Goal: Task Accomplishment & Management: Use online tool/utility

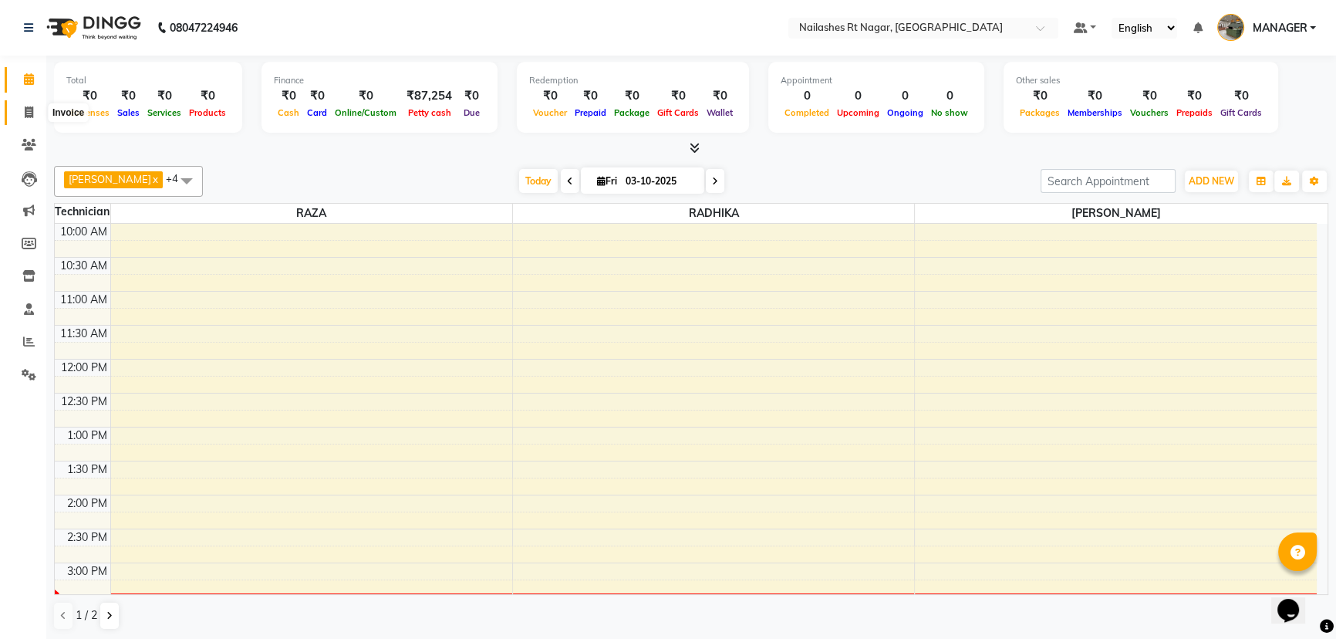
click at [25, 116] on icon at bounding box center [29, 112] width 8 height 12
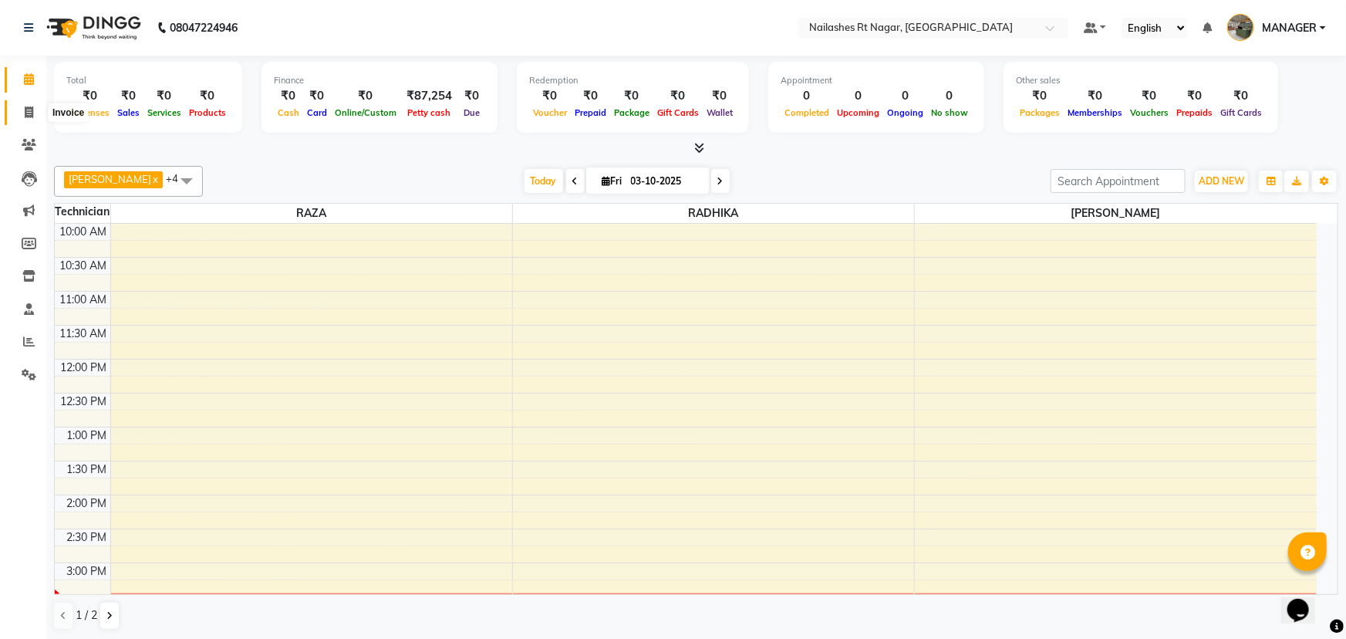
select select "8624"
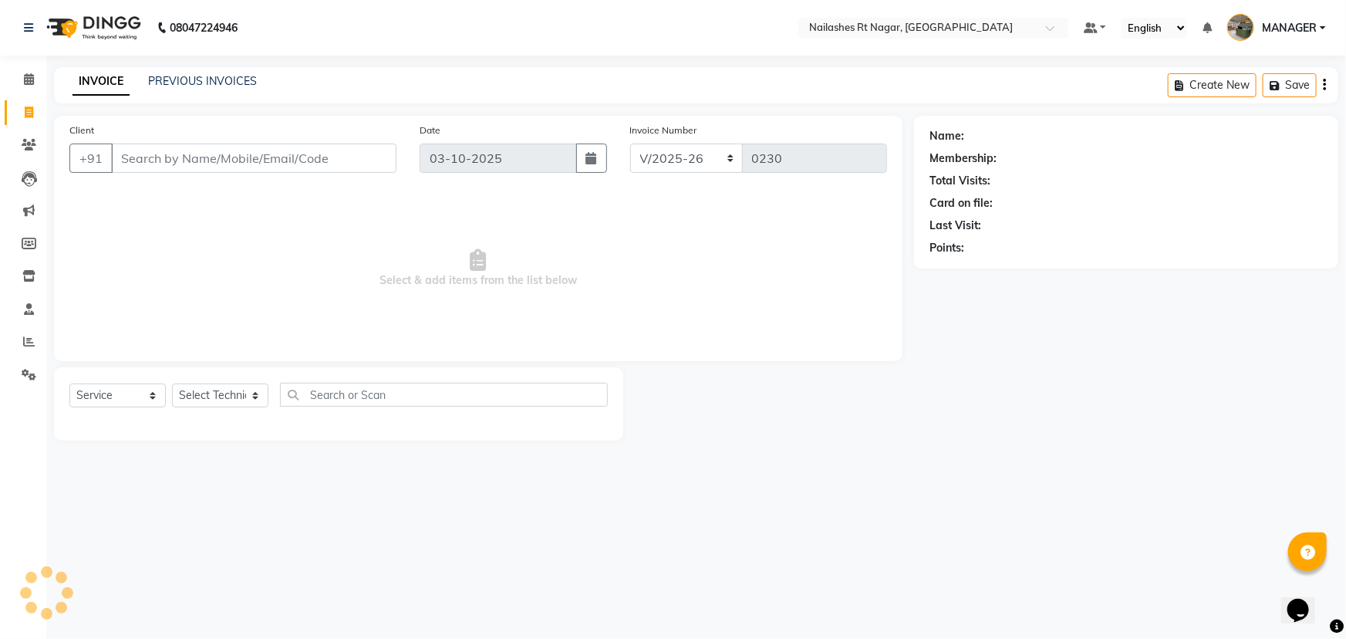
select select "membership"
type input "7892219860"
click at [367, 157] on span "Add Client" at bounding box center [356, 157] width 61 height 15
select select "21"
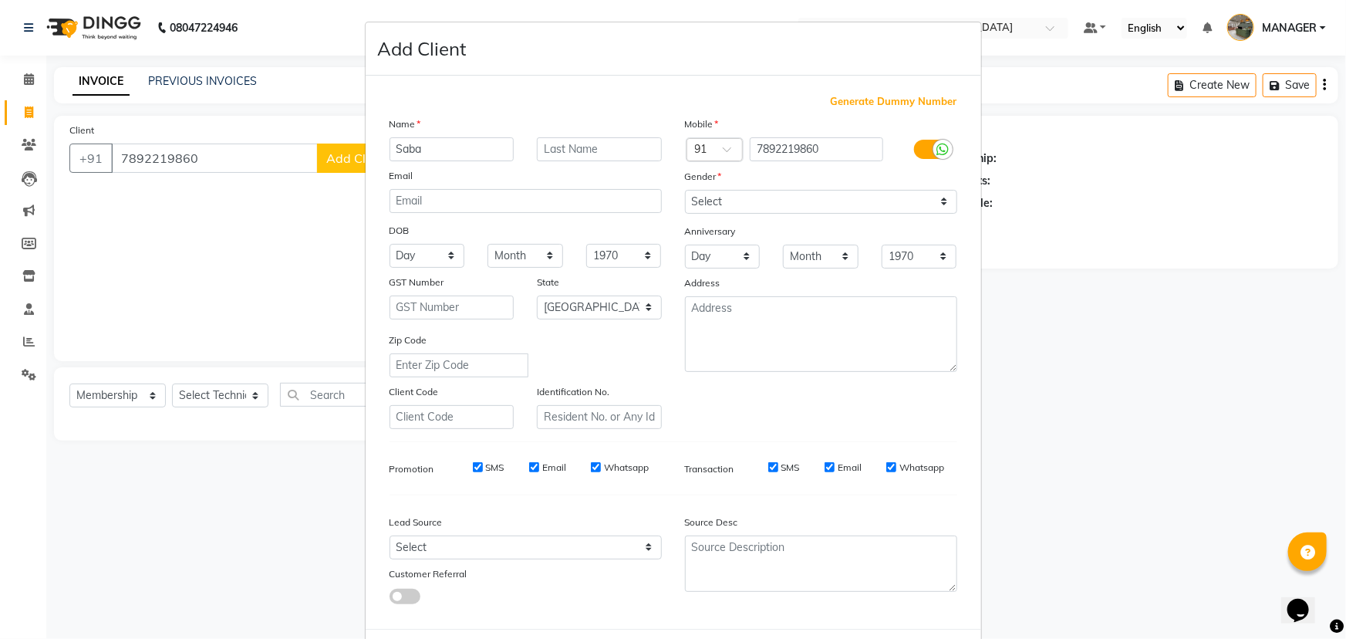
type input "Saba"
click at [764, 211] on select "Select [DEMOGRAPHIC_DATA] [DEMOGRAPHIC_DATA] Other Prefer Not To Say" at bounding box center [821, 202] width 272 height 24
select select "[DEMOGRAPHIC_DATA]"
click at [685, 190] on select "Select [DEMOGRAPHIC_DATA] [DEMOGRAPHIC_DATA] Other Prefer Not To Say" at bounding box center [821, 202] width 272 height 24
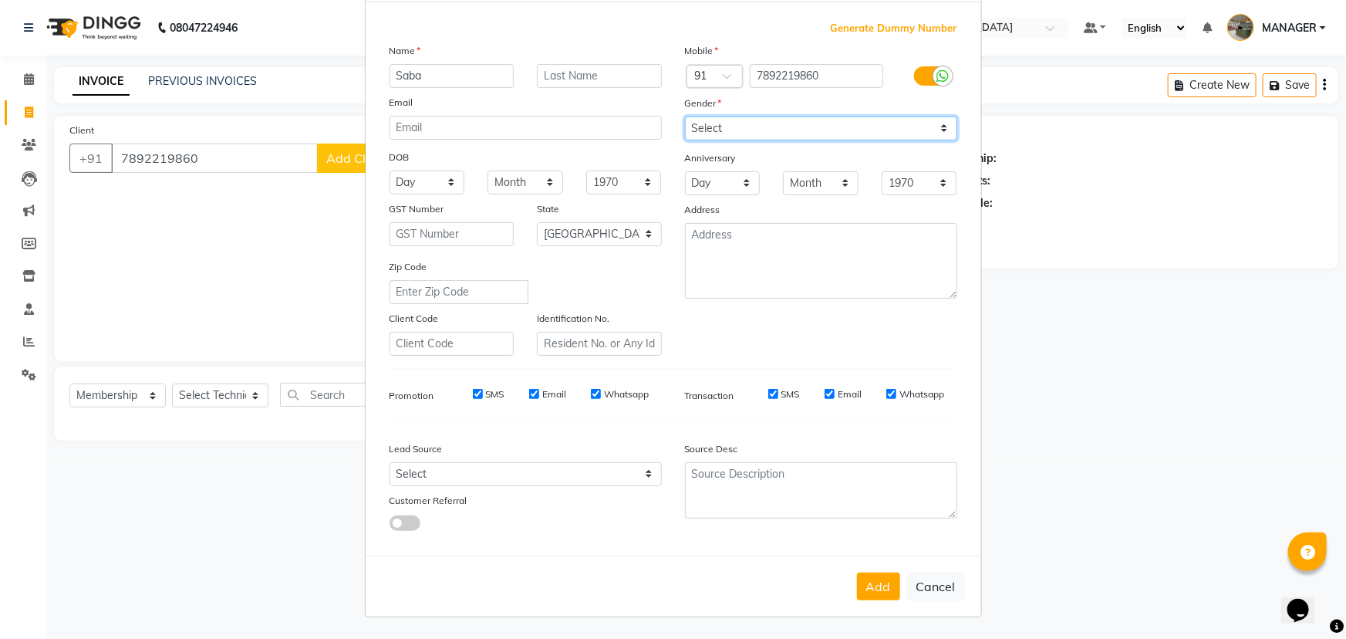
scroll to position [77, 0]
click at [875, 592] on button "Add" at bounding box center [878, 586] width 43 height 28
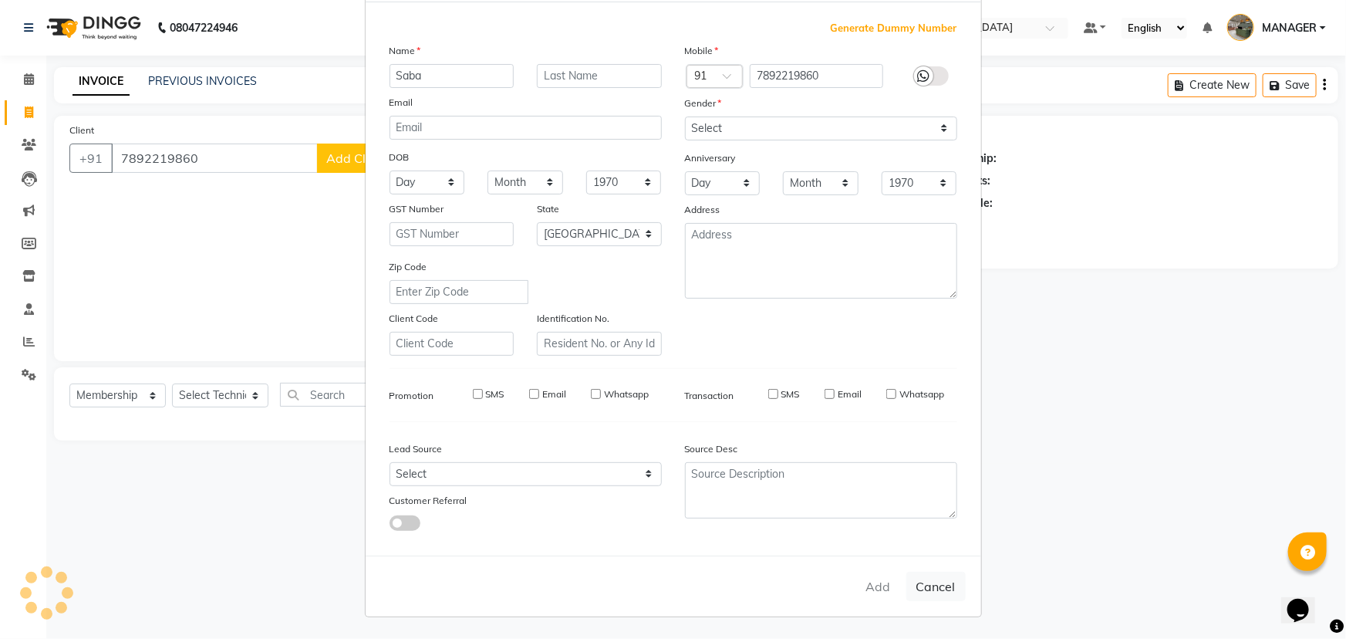
select select
select select "null"
select select
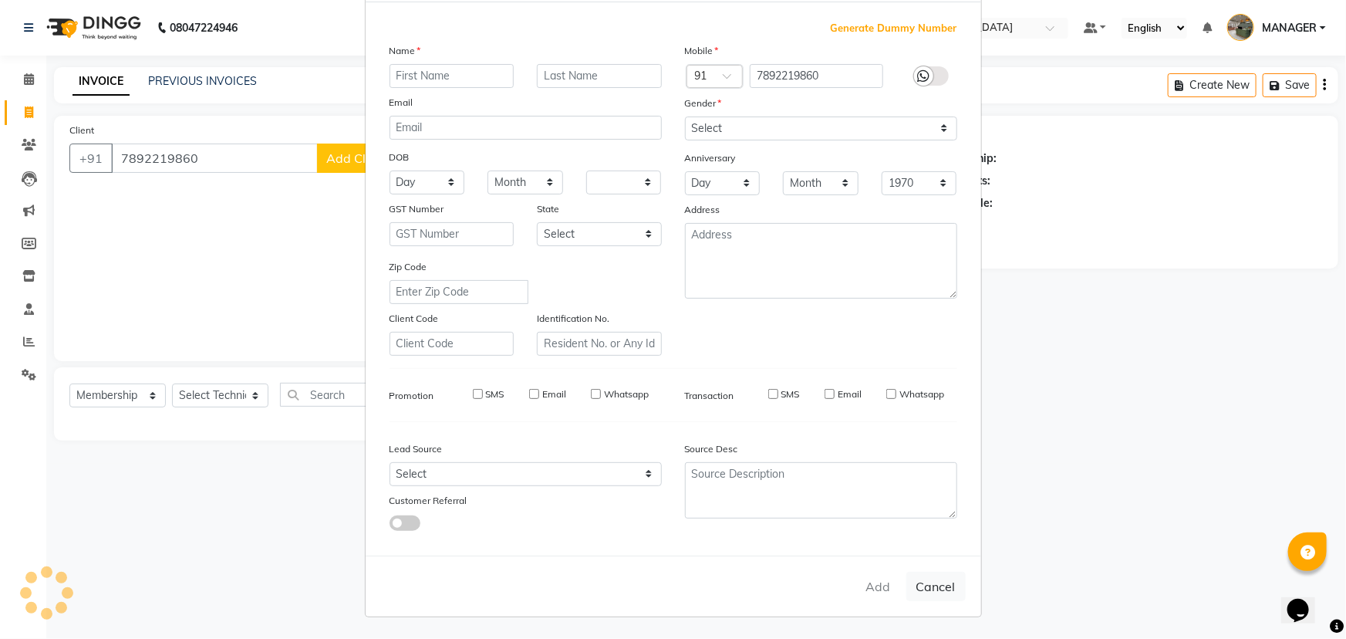
select select
checkbox input "false"
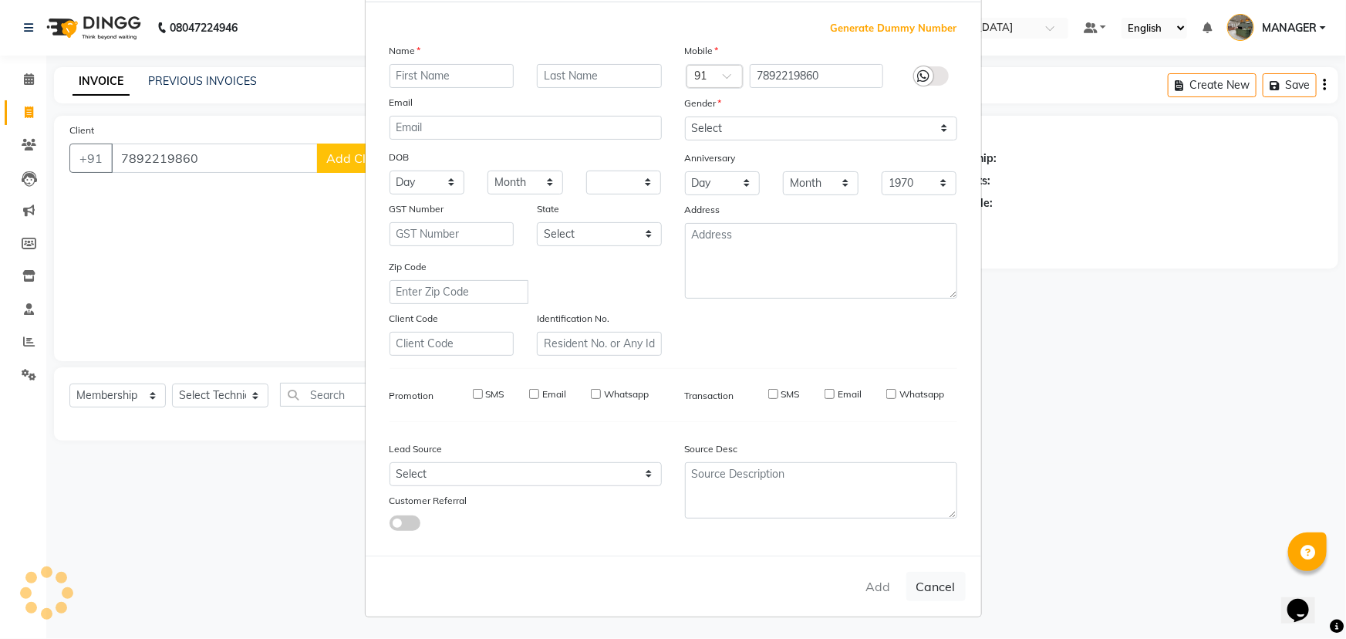
checkbox input "false"
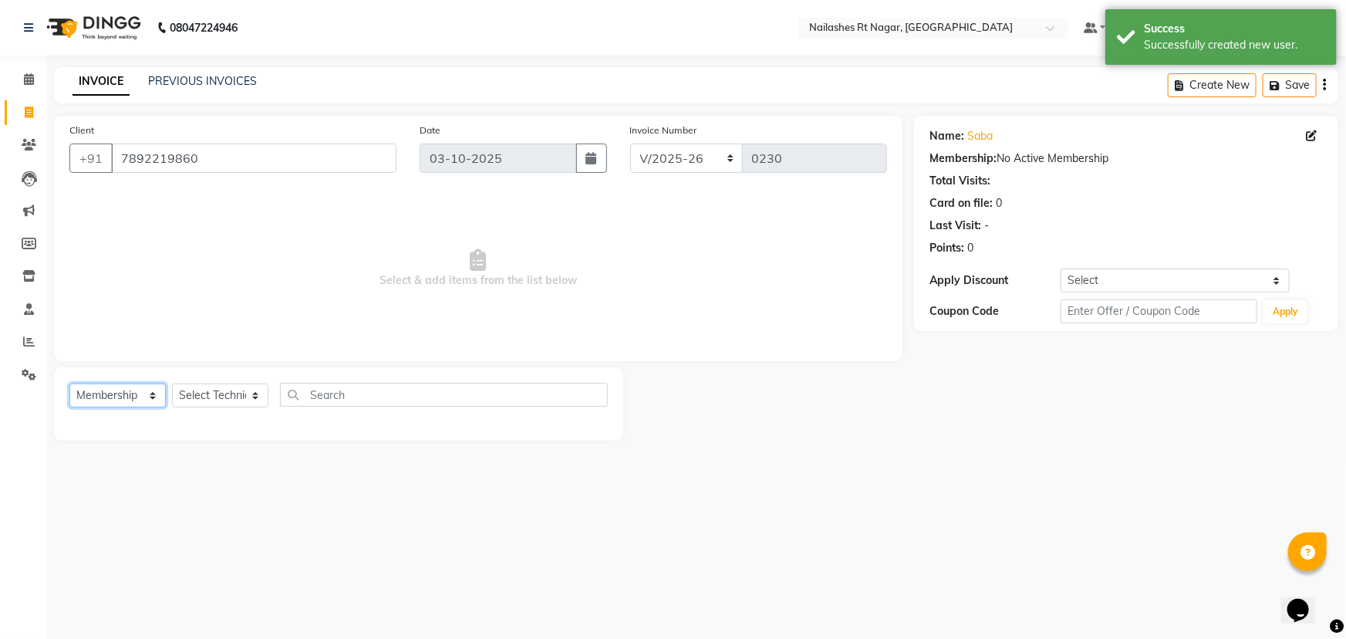
click at [133, 393] on select "Select Service Product Membership Package Voucher Prepaid Gift Card" at bounding box center [117, 395] width 96 height 24
select select "service"
click at [69, 383] on select "Select Service Product Membership Package Voucher Prepaid Gift Card" at bounding box center [117, 395] width 96 height 24
click at [211, 386] on select "Select Technician [PERSON_NAME] MANAGER RADHIKA [PERSON_NAME] [PERSON_NAME] [PE…" at bounding box center [220, 395] width 96 height 24
select select "86385"
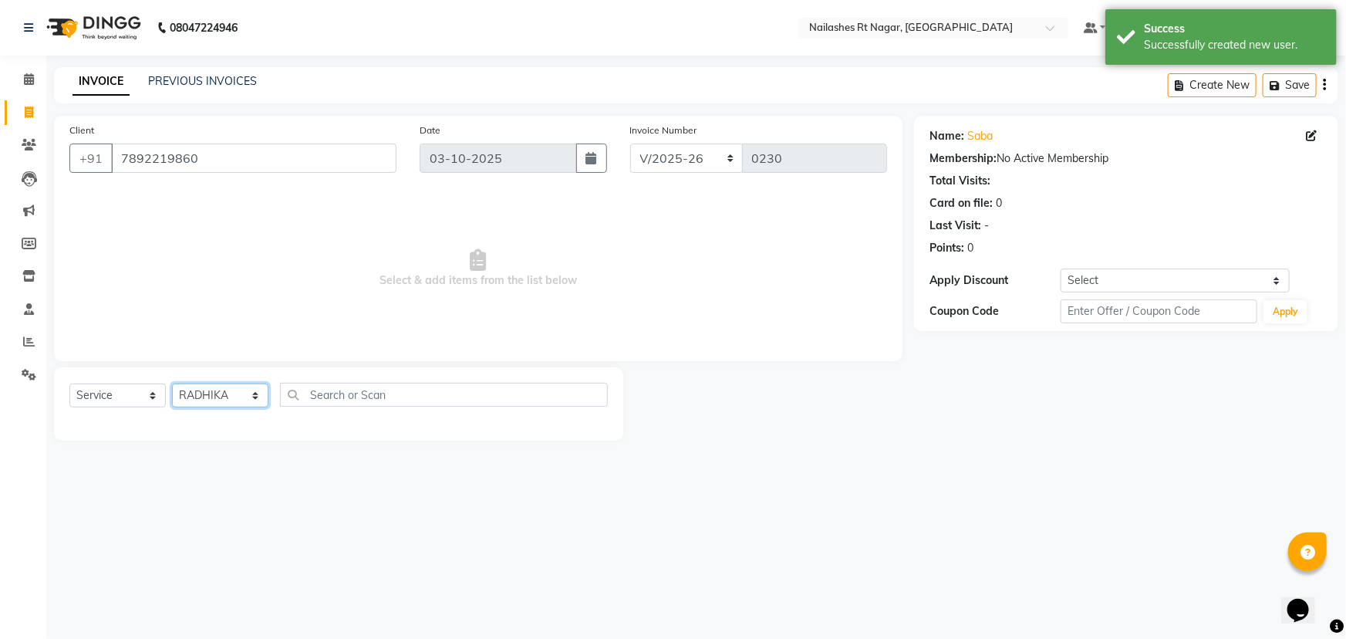
click at [172, 383] on select "Select Technician [PERSON_NAME] MANAGER RADHIKA [PERSON_NAME] [PERSON_NAME] [PE…" at bounding box center [220, 395] width 96 height 24
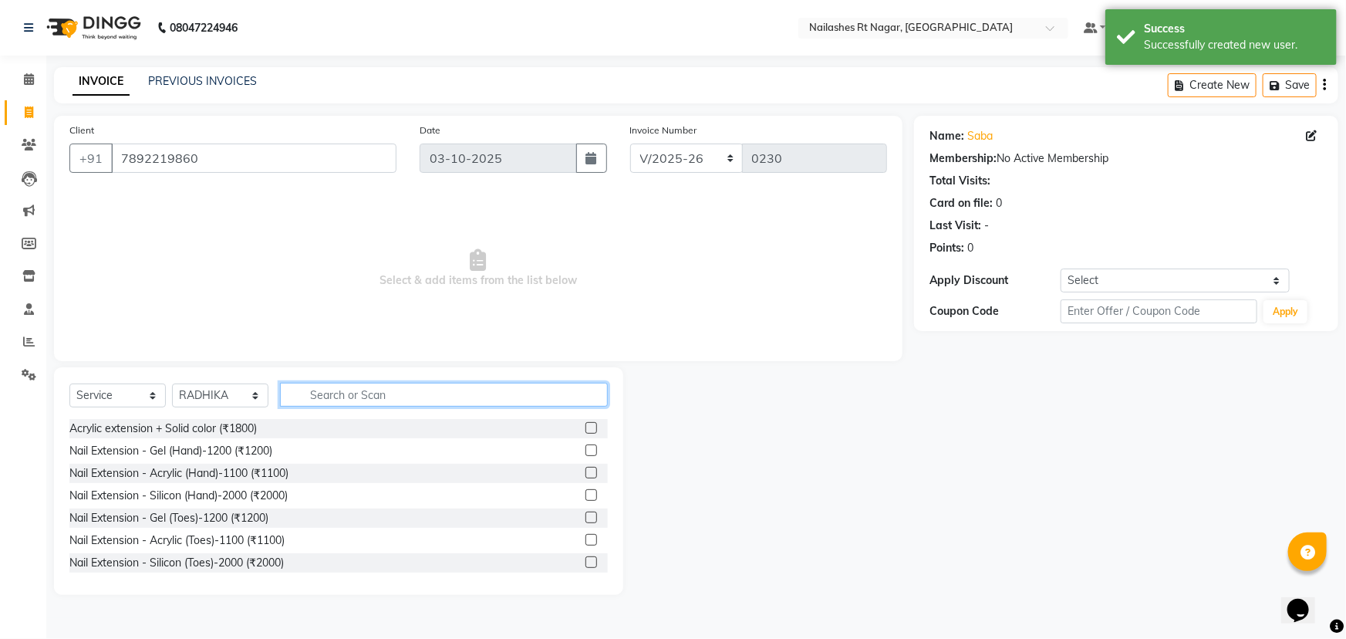
click at [432, 398] on input "text" at bounding box center [444, 395] width 328 height 24
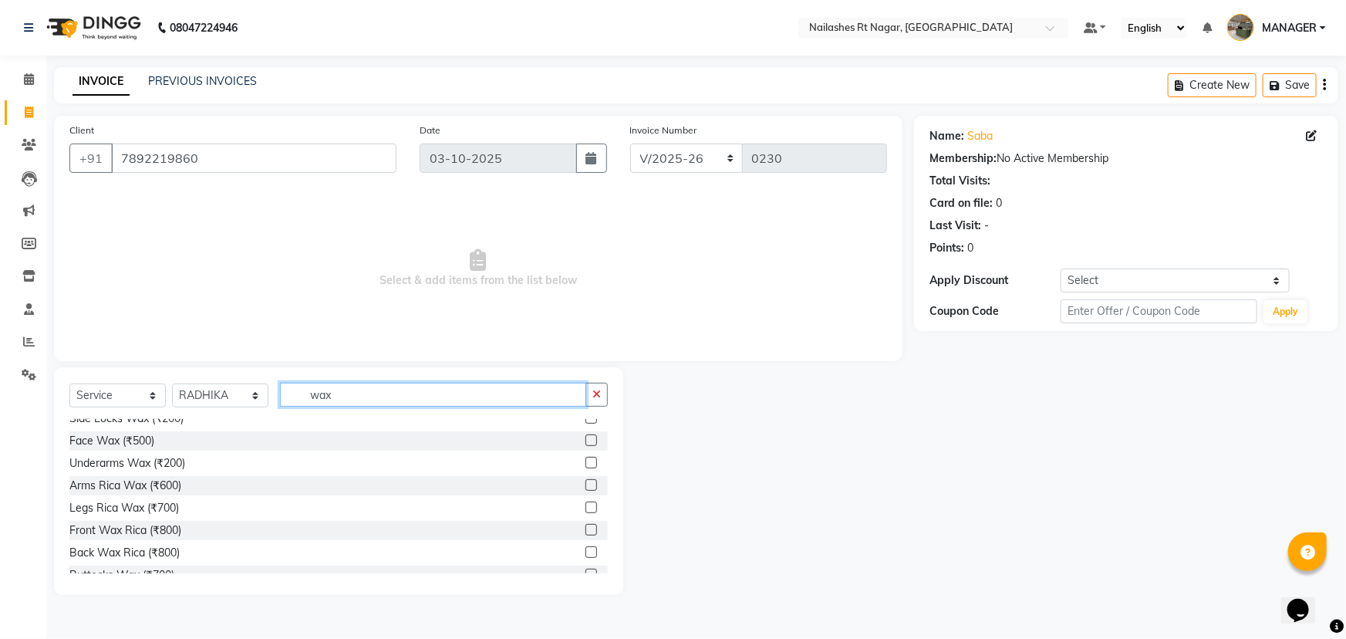
scroll to position [0, 0]
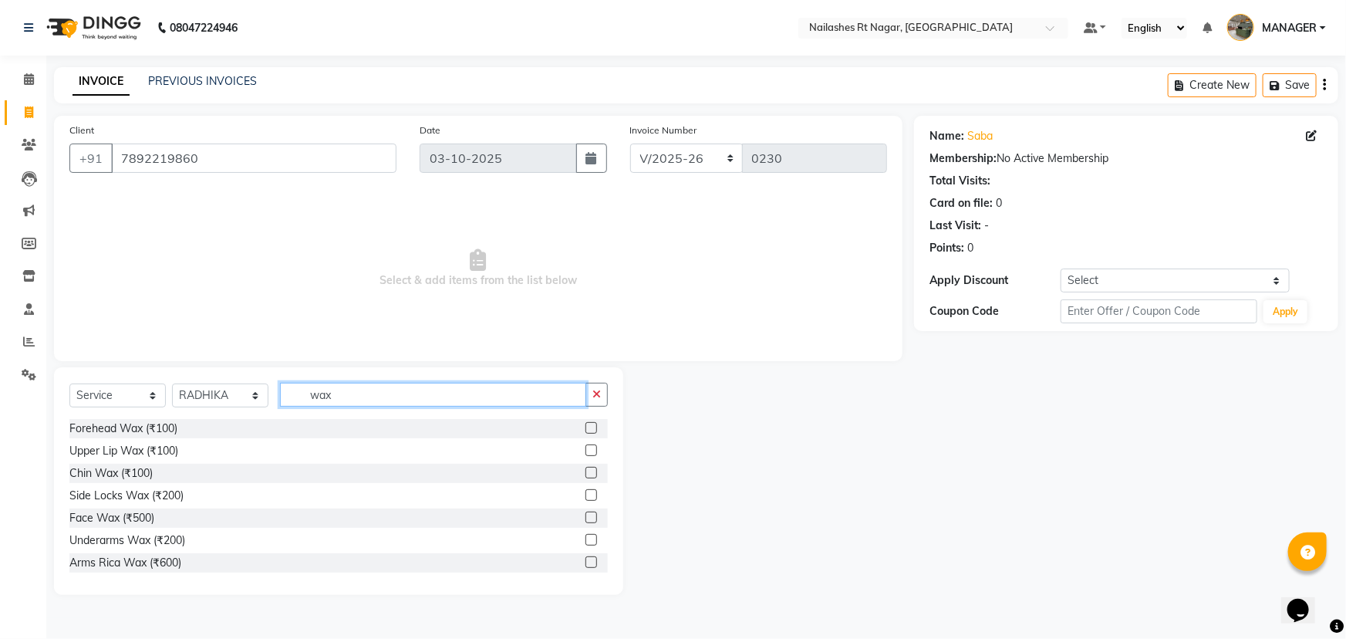
click at [326, 394] on input "wax" at bounding box center [433, 395] width 306 height 24
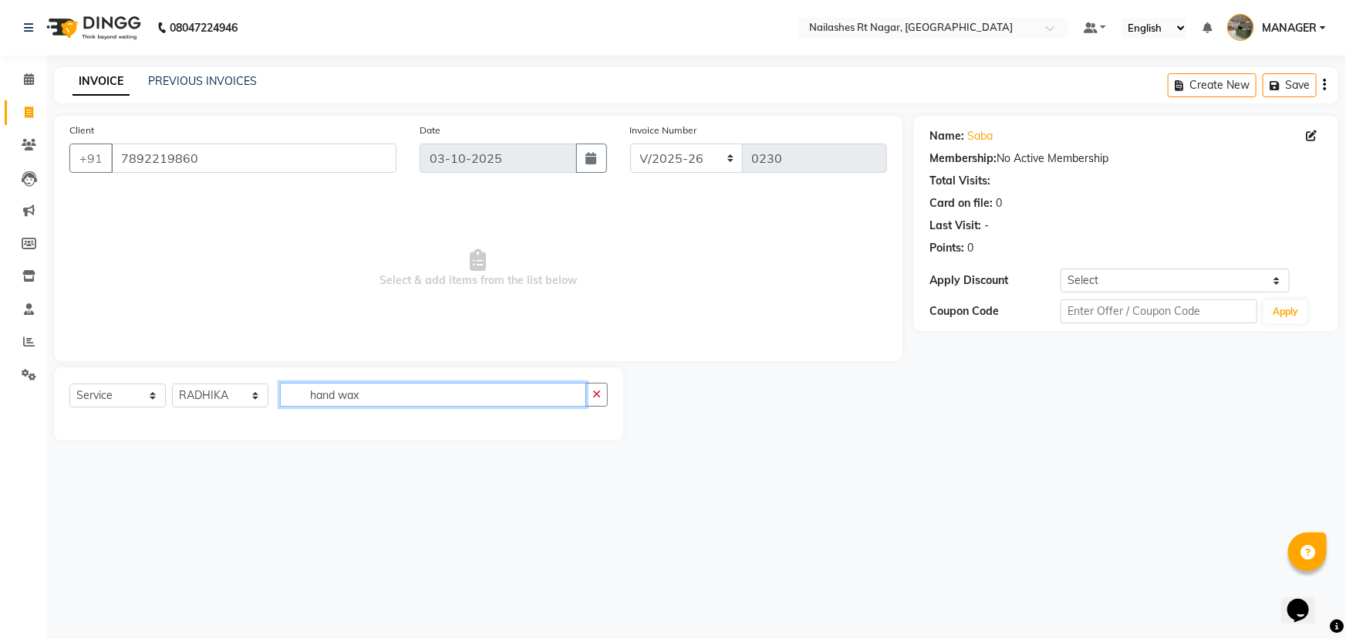
click at [322, 396] on input "hand wax" at bounding box center [433, 395] width 306 height 24
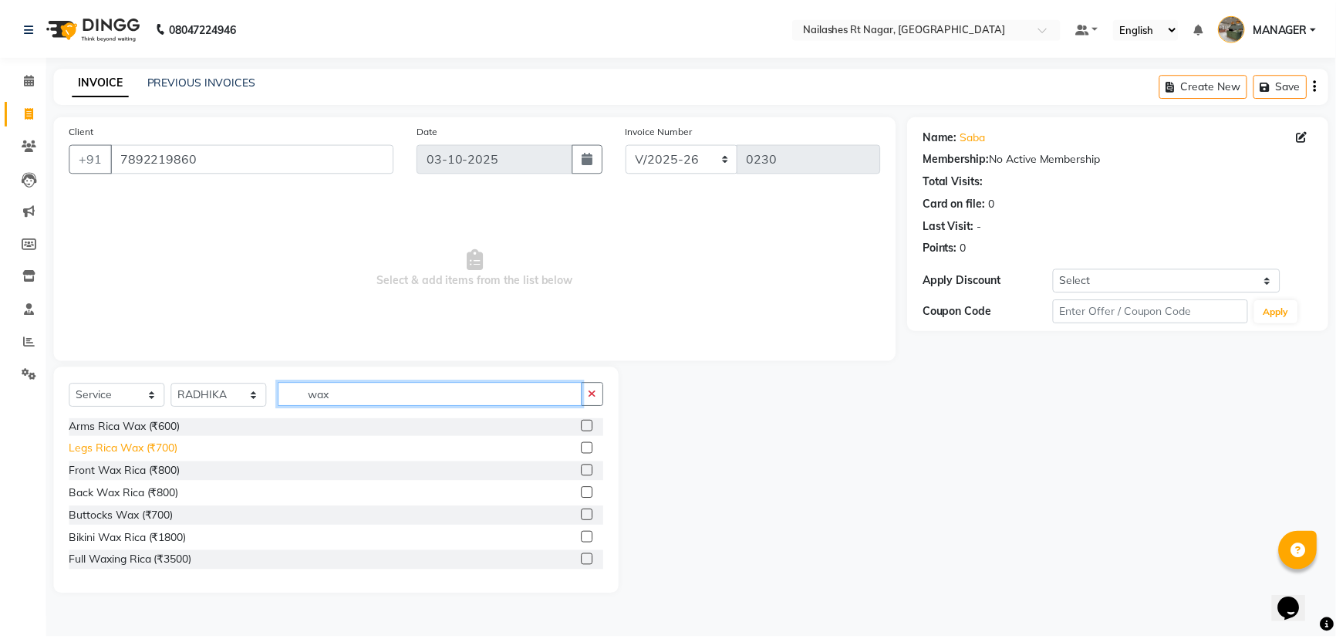
scroll to position [66, 0]
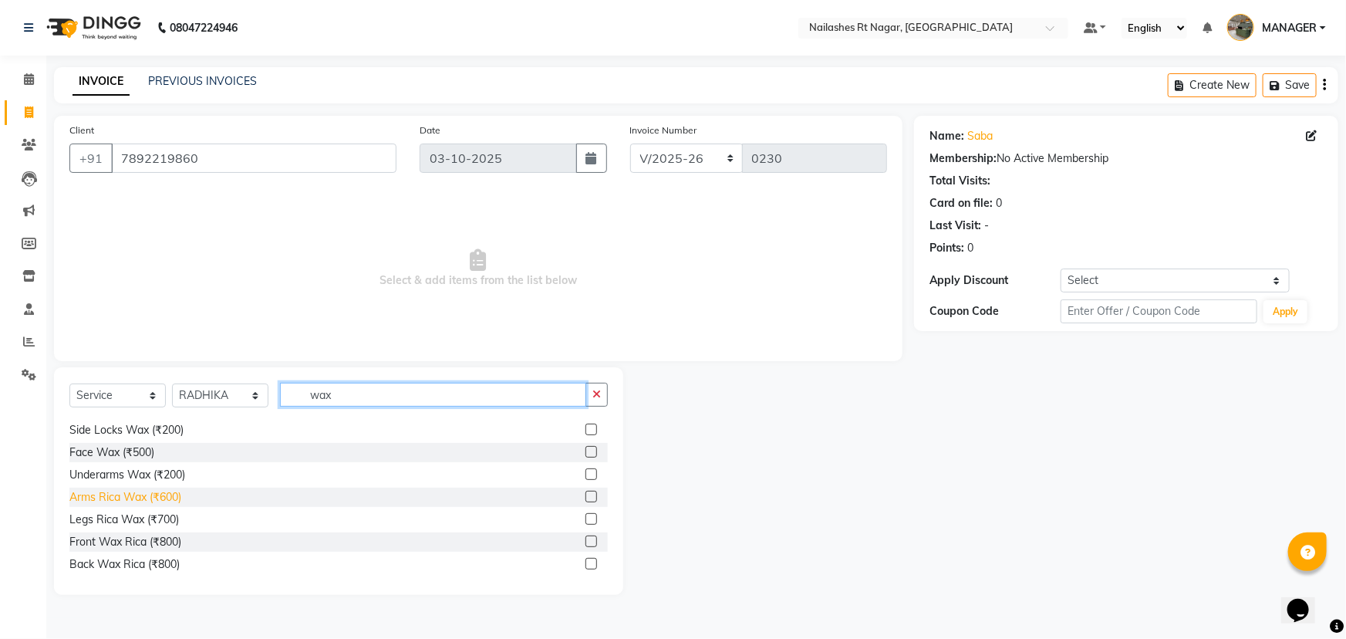
type input "wax"
click at [176, 501] on div "Arms Rica Wax (₹600)" at bounding box center [125, 497] width 112 height 16
checkbox input "false"
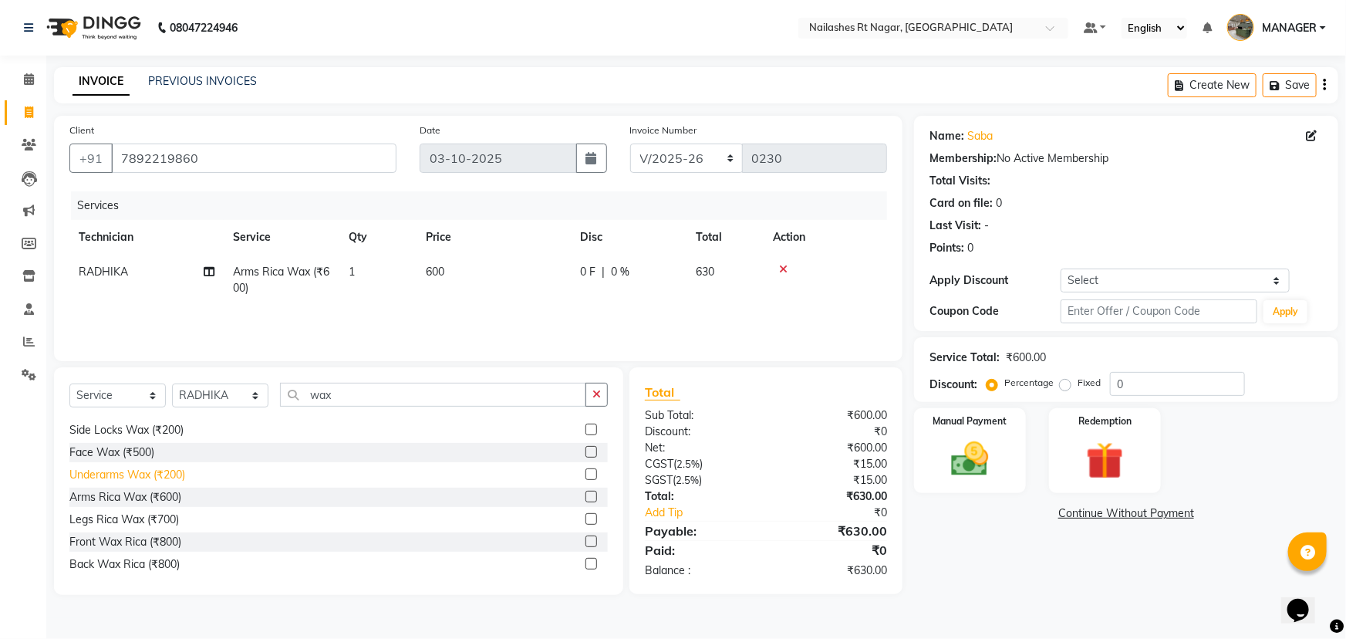
click at [181, 478] on div "Underarms Wax (₹200)" at bounding box center [127, 475] width 116 height 16
checkbox input "false"
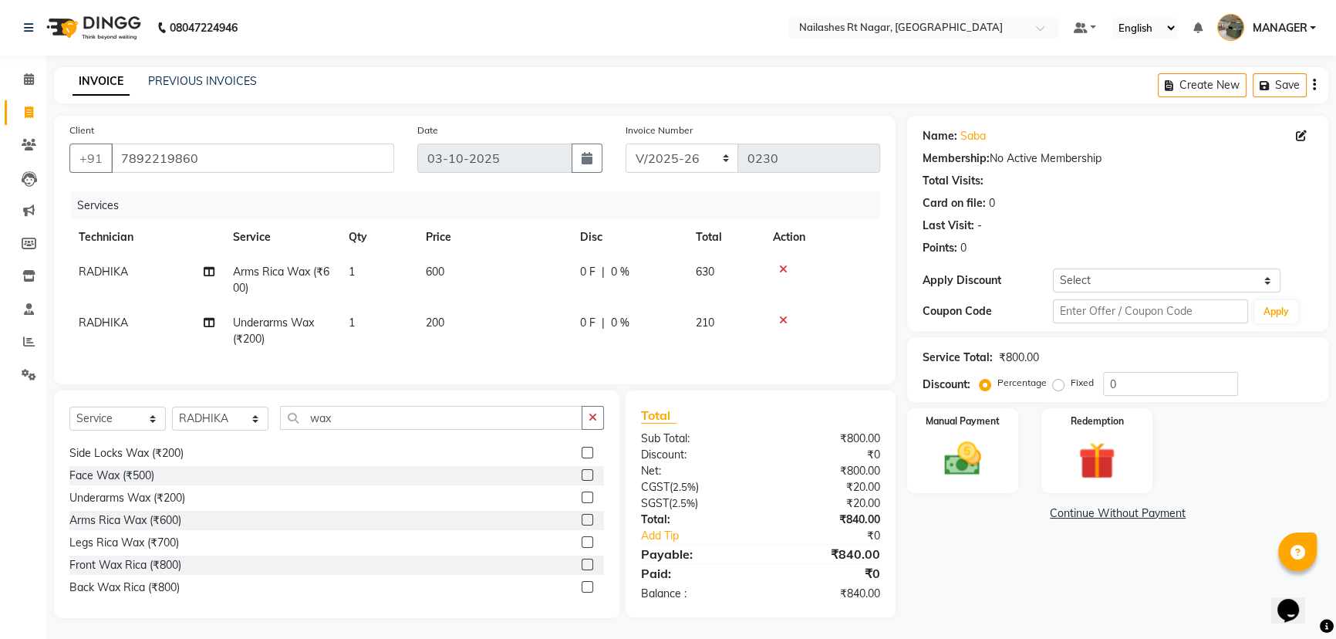
scroll to position [0, 0]
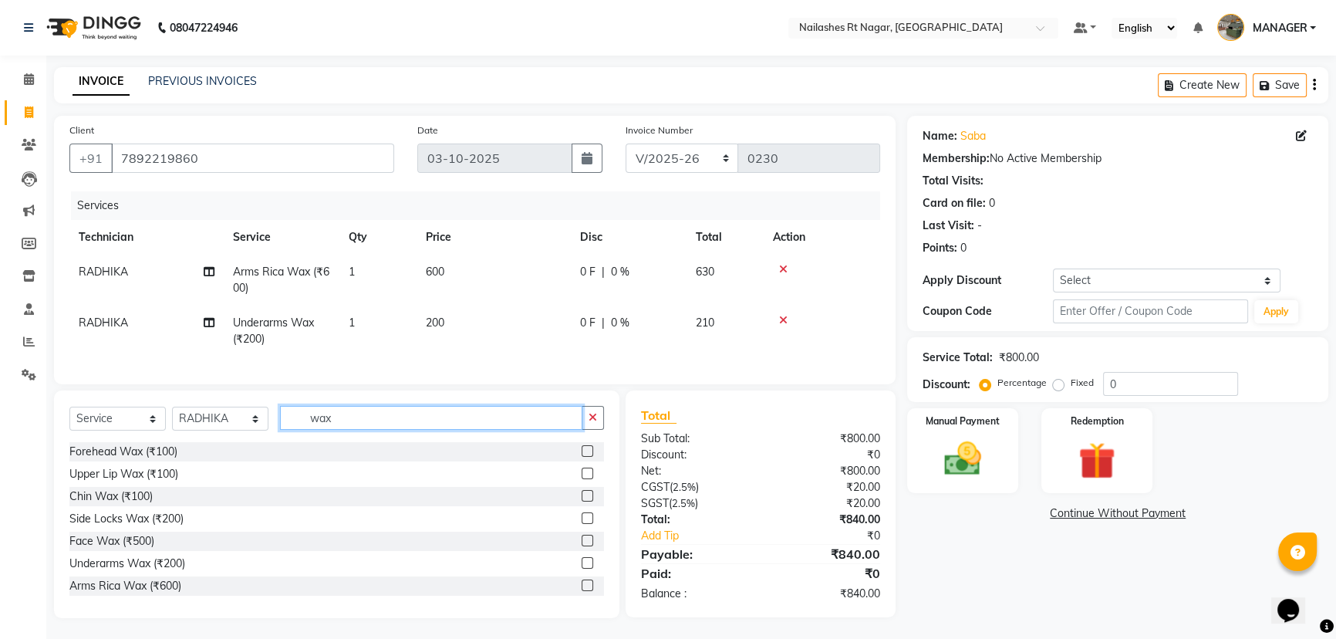
click at [317, 430] on input "wax" at bounding box center [431, 418] width 302 height 24
type input "eye"
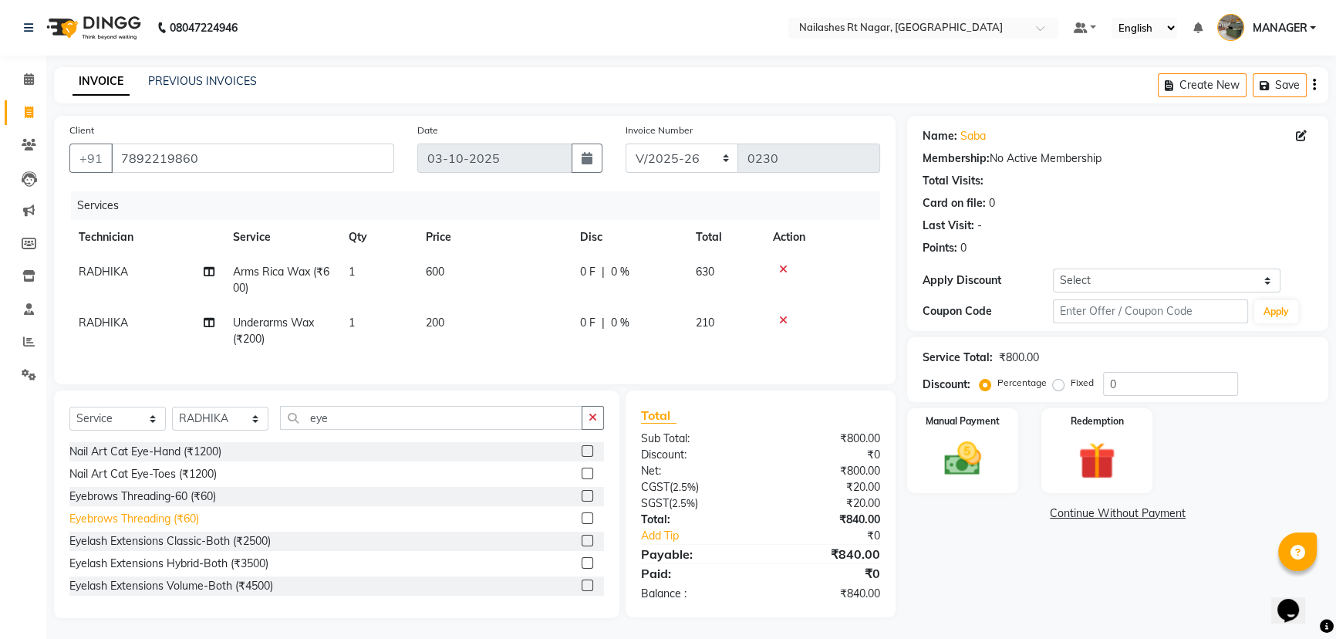
click at [152, 527] on div "Eyebrows Threading (₹60)" at bounding box center [134, 519] width 130 height 16
checkbox input "false"
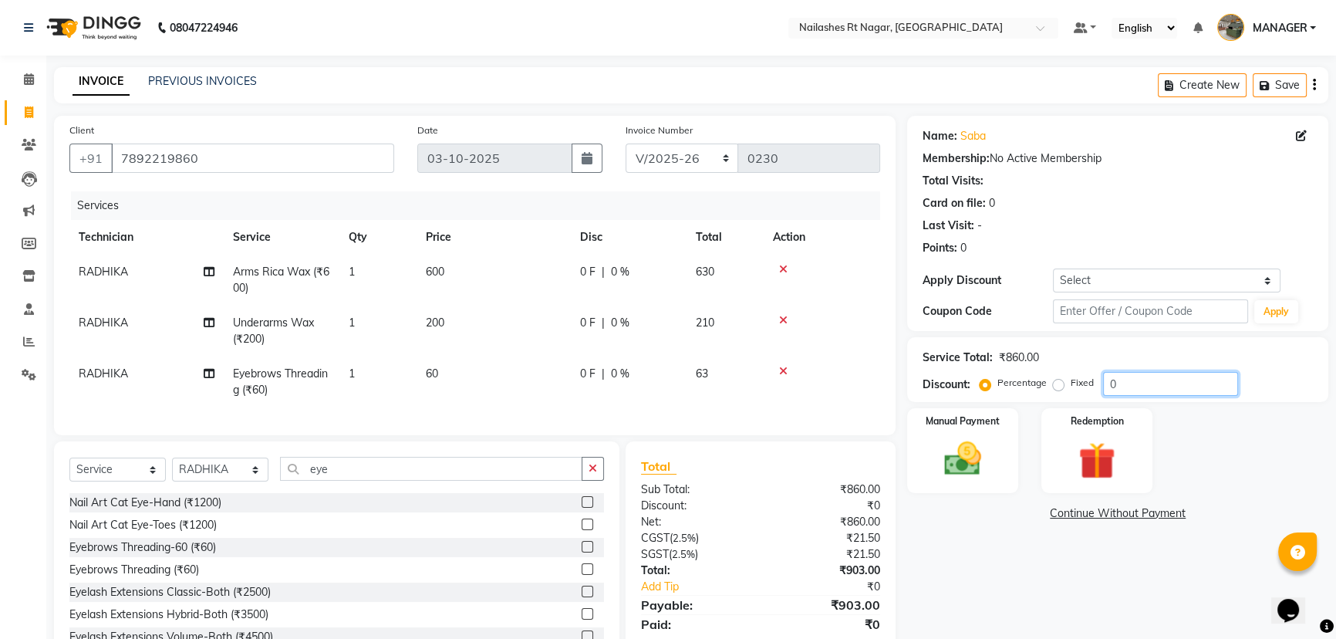
click at [1123, 382] on input "0" at bounding box center [1170, 384] width 135 height 24
type input "10"
click at [1017, 585] on div "Name: Saba Membership: No Active Membership Total Visits: Card on file: 0 Last …" at bounding box center [1123, 392] width 433 height 553
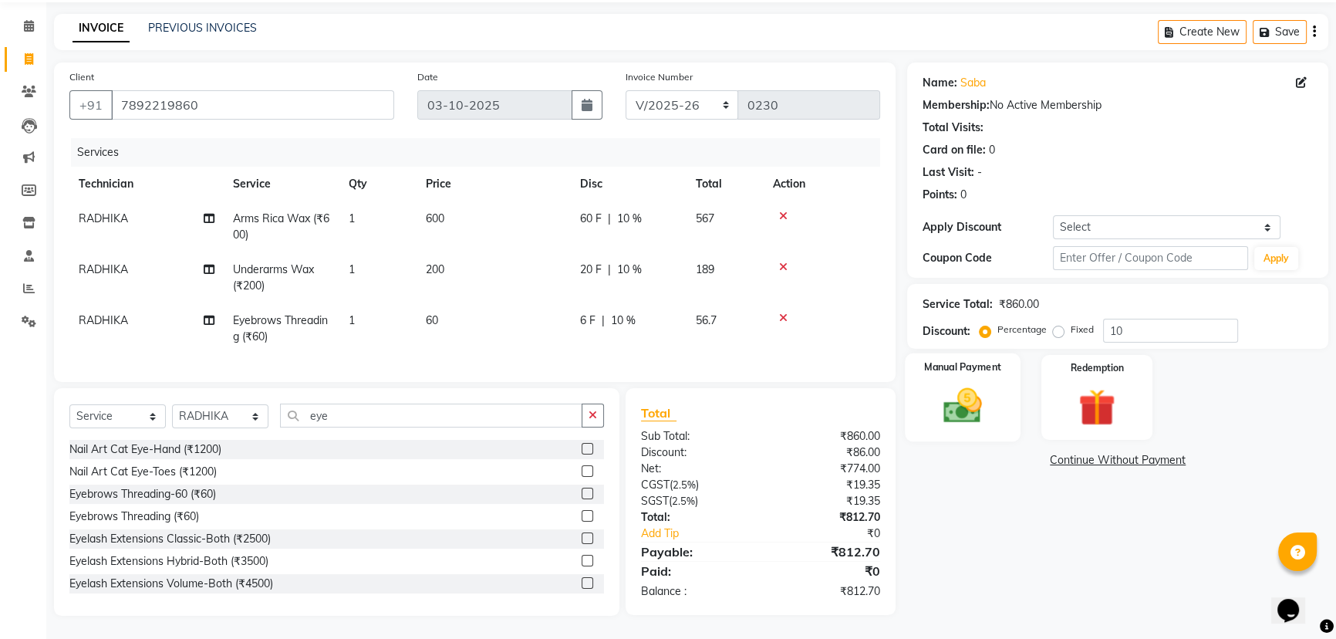
click at [961, 383] on img at bounding box center [963, 405] width 62 height 44
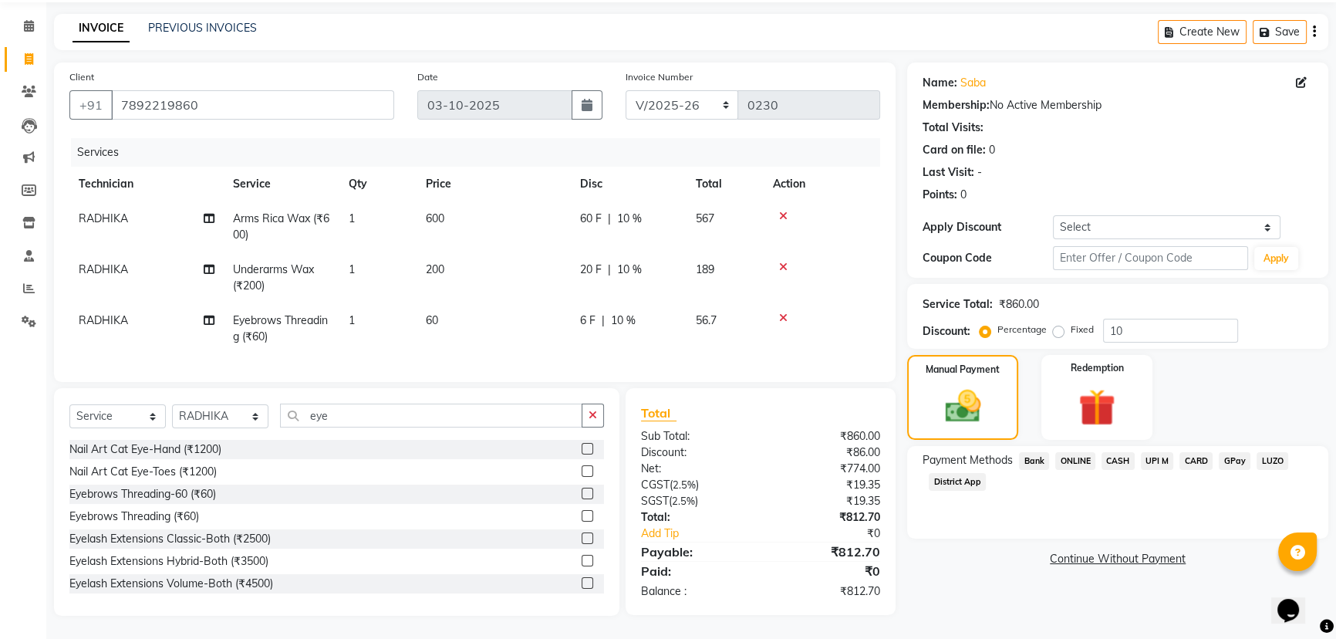
click at [1111, 454] on span "CASH" at bounding box center [1118, 461] width 33 height 18
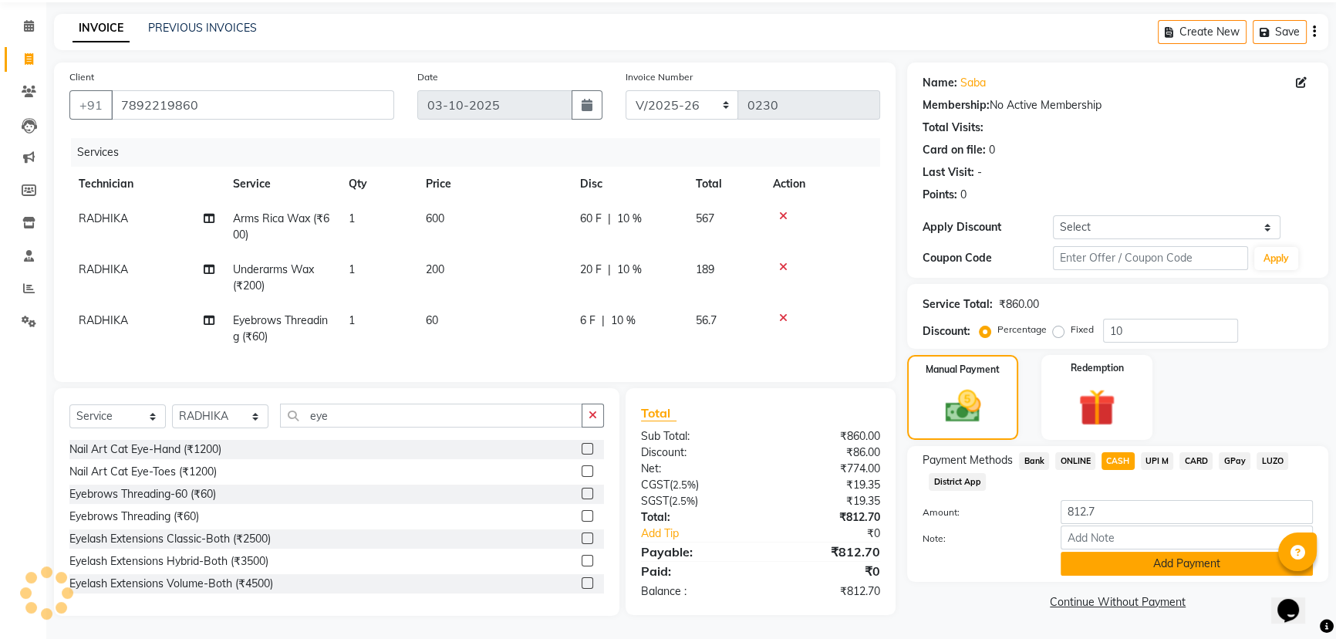
click at [1173, 552] on button "Add Payment" at bounding box center [1187, 564] width 252 height 24
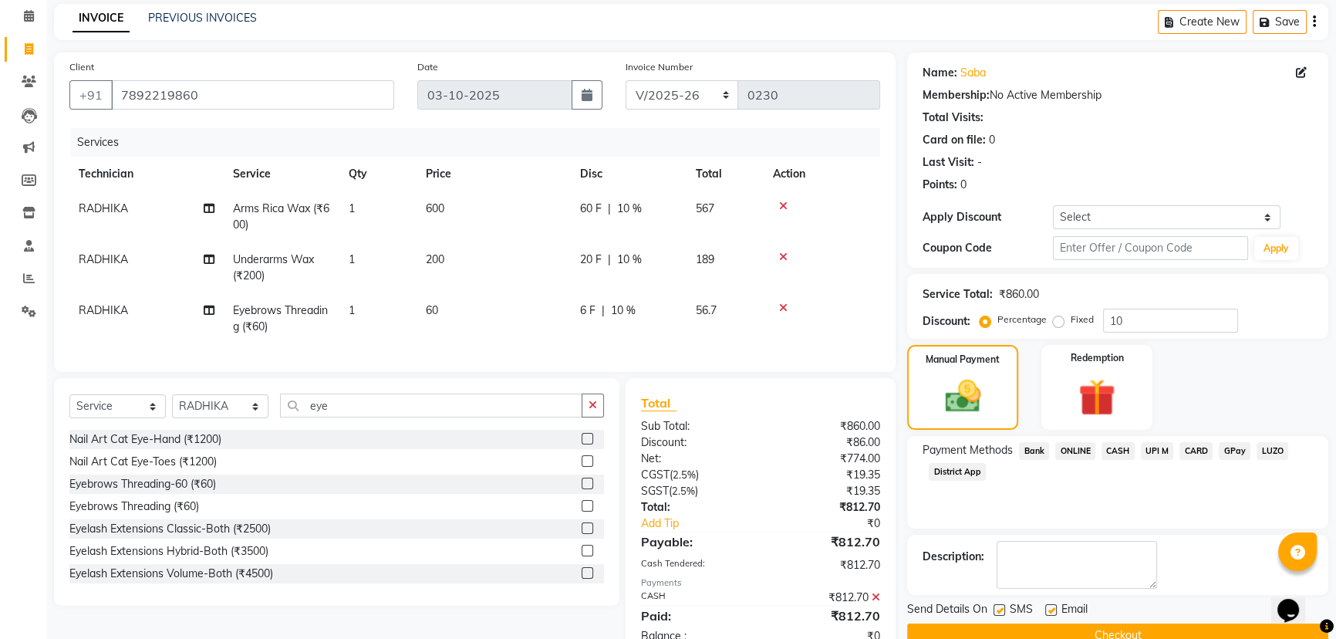
scroll to position [117, 0]
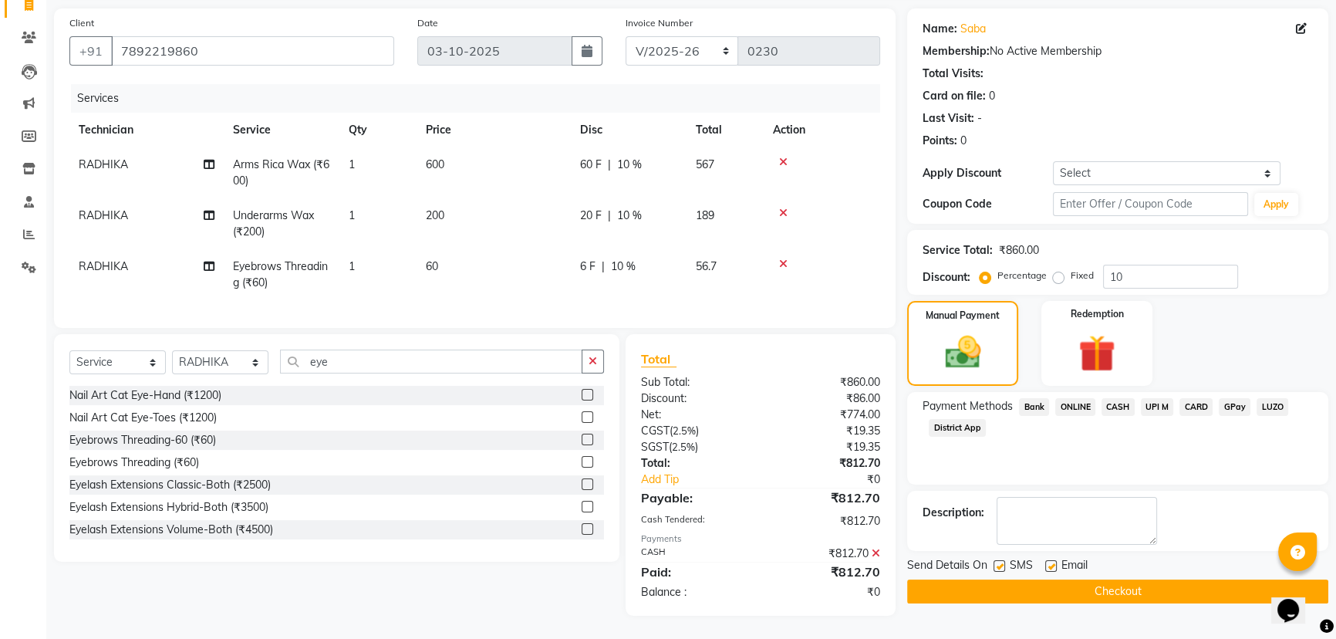
click at [1147, 579] on button "Checkout" at bounding box center [1117, 591] width 421 height 24
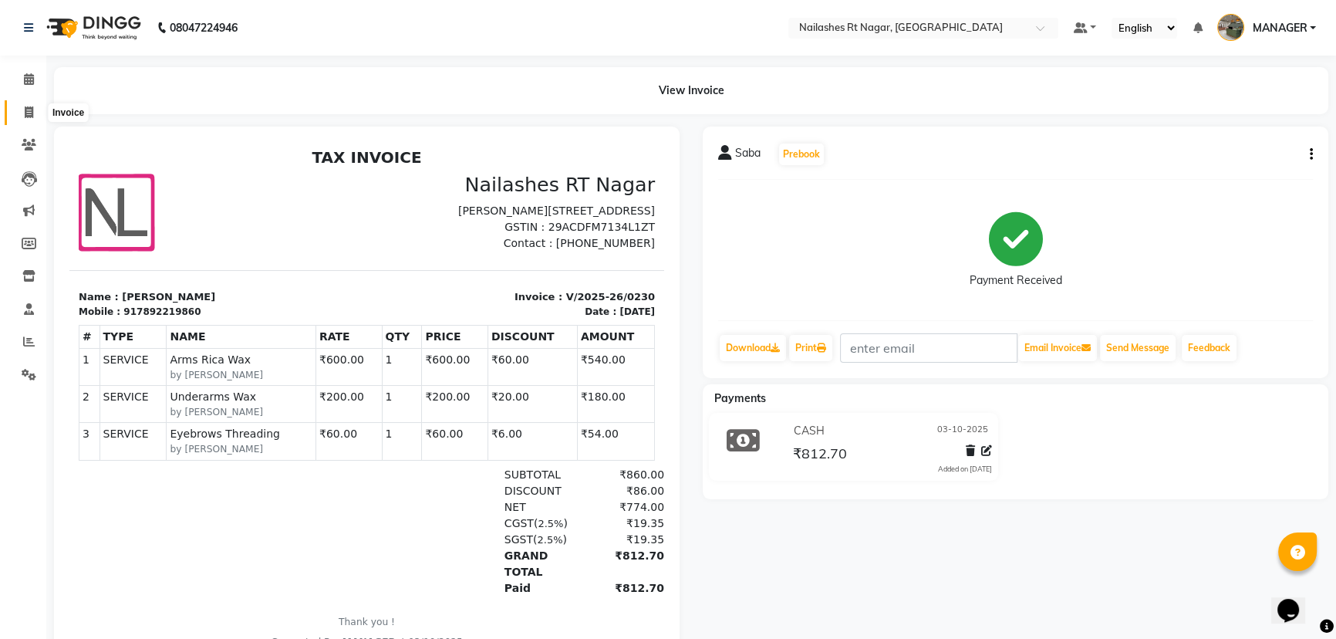
click at [26, 116] on icon at bounding box center [29, 112] width 8 height 12
select select "service"
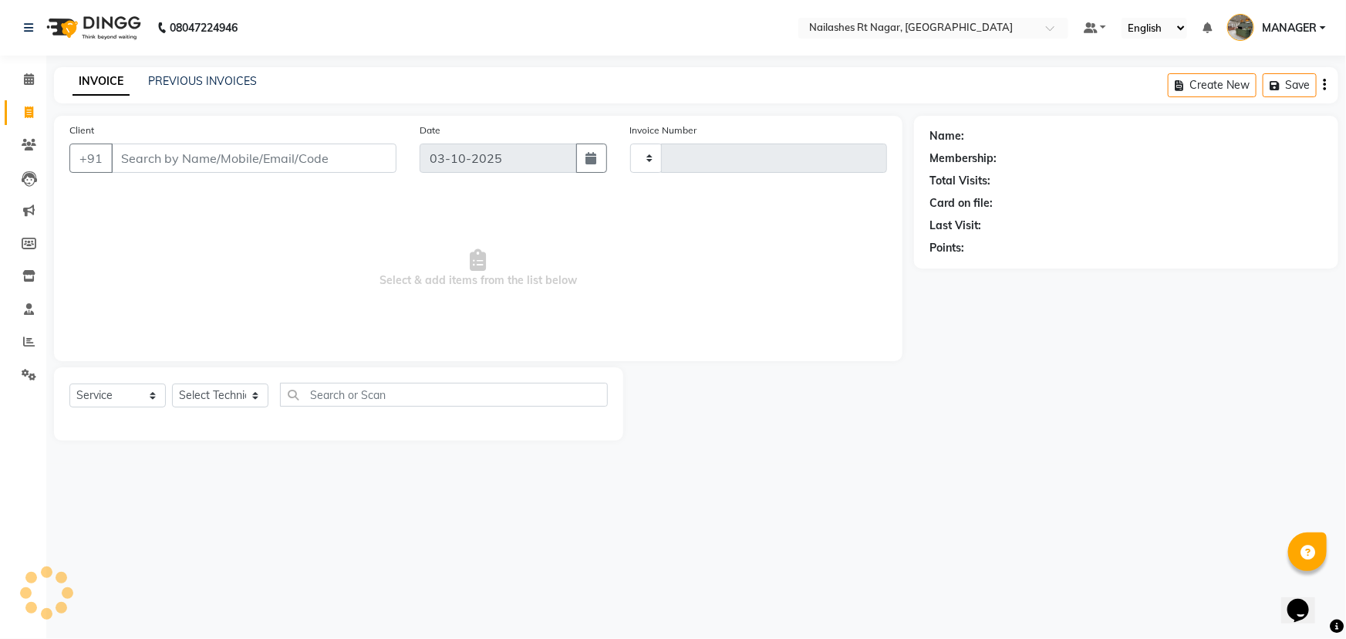
type input "0231"
select select "8624"
select select "membership"
click at [27, 75] on icon at bounding box center [29, 79] width 10 height 12
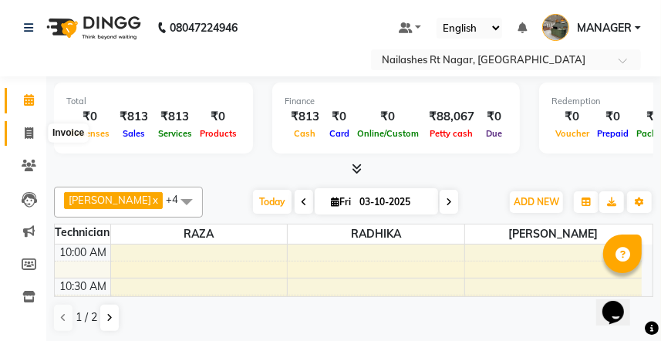
click at [37, 128] on span at bounding box center [28, 134] width 27 height 18
select select "service"
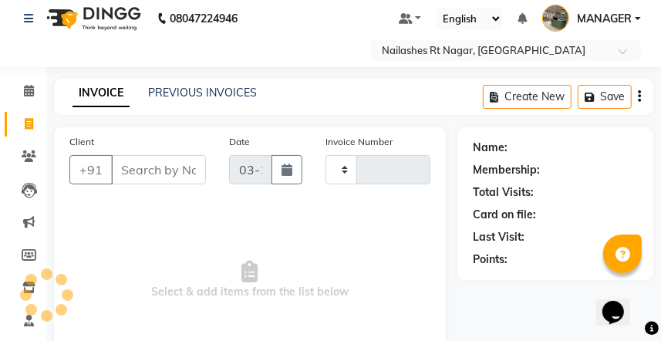
type input "0231"
select select "8624"
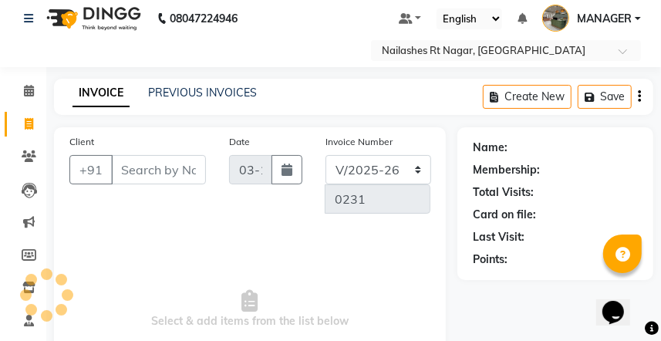
scroll to position [173, 0]
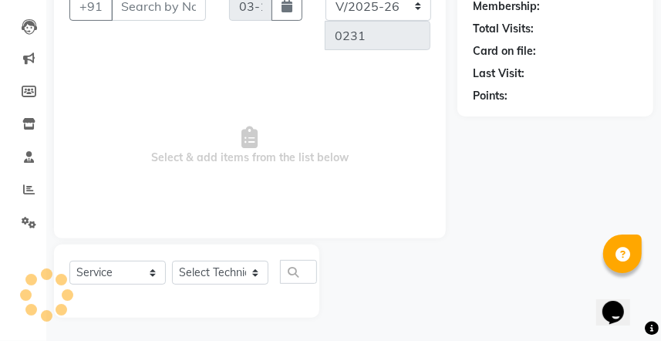
select select "membership"
click at [501, 238] on div "Name: Membership: Total Visits: Card on file: Last Visit: Points:" at bounding box center [562, 141] width 208 height 354
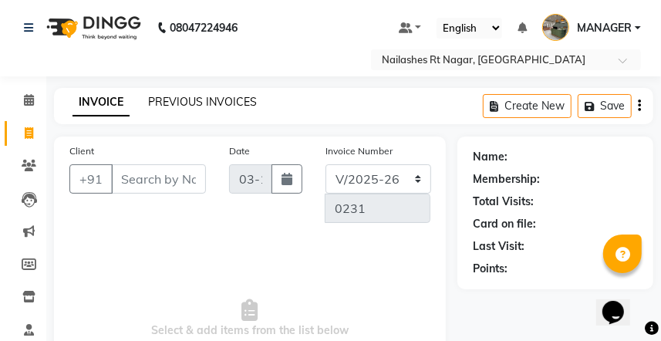
click at [176, 96] on link "PREVIOUS INVOICES" at bounding box center [202, 102] width 109 height 14
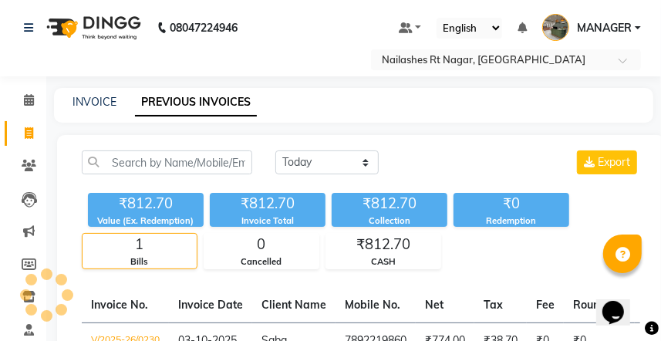
scroll to position [112, 0]
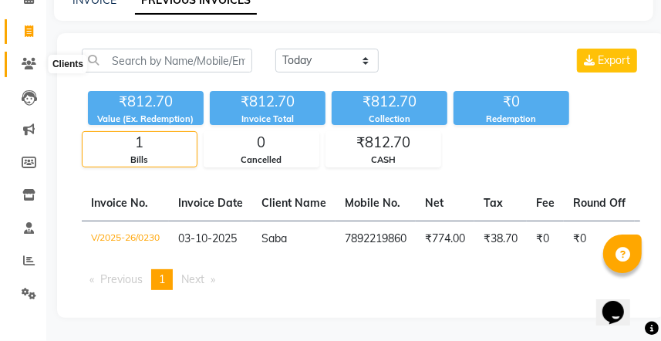
click at [36, 56] on span at bounding box center [28, 65] width 27 height 18
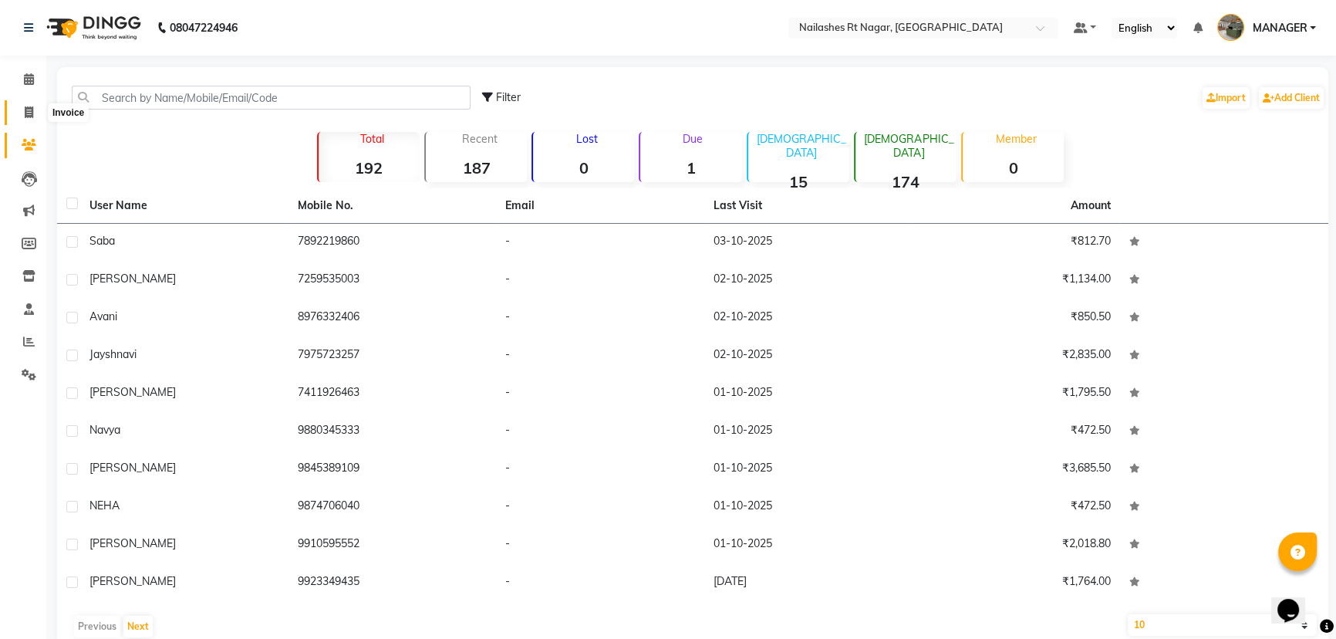
click at [29, 113] on icon at bounding box center [29, 112] width 8 height 12
select select "service"
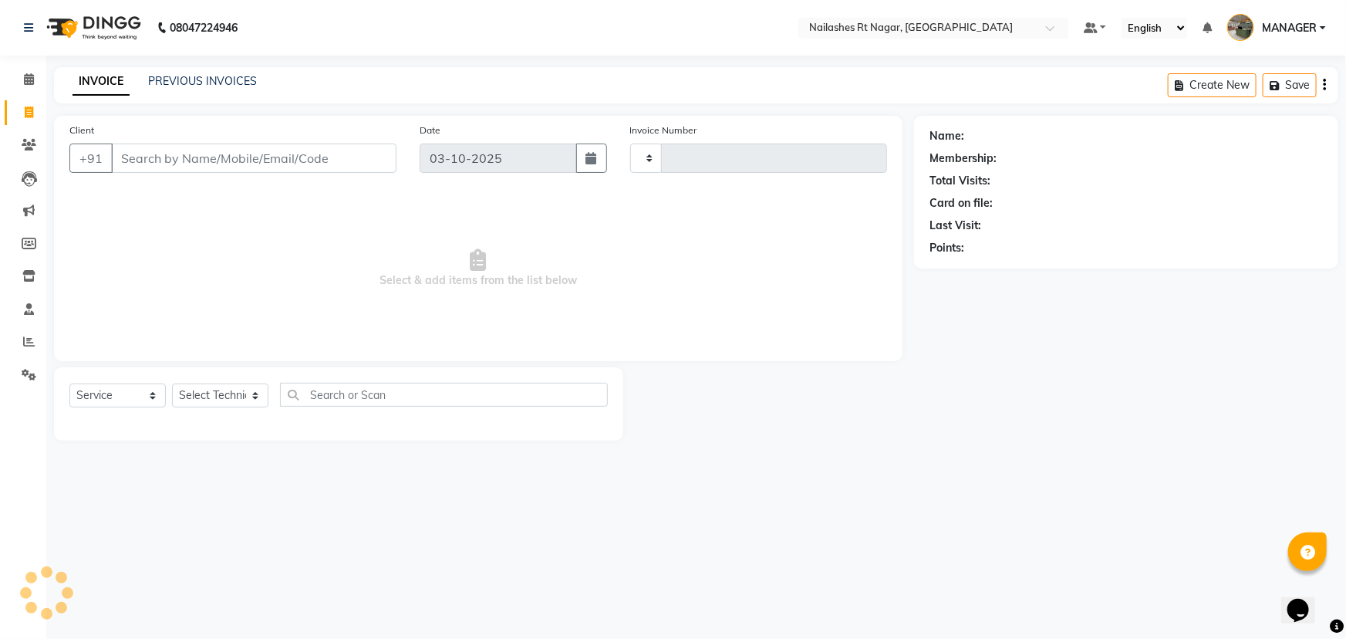
type input "0231"
select select "8624"
select select "membership"
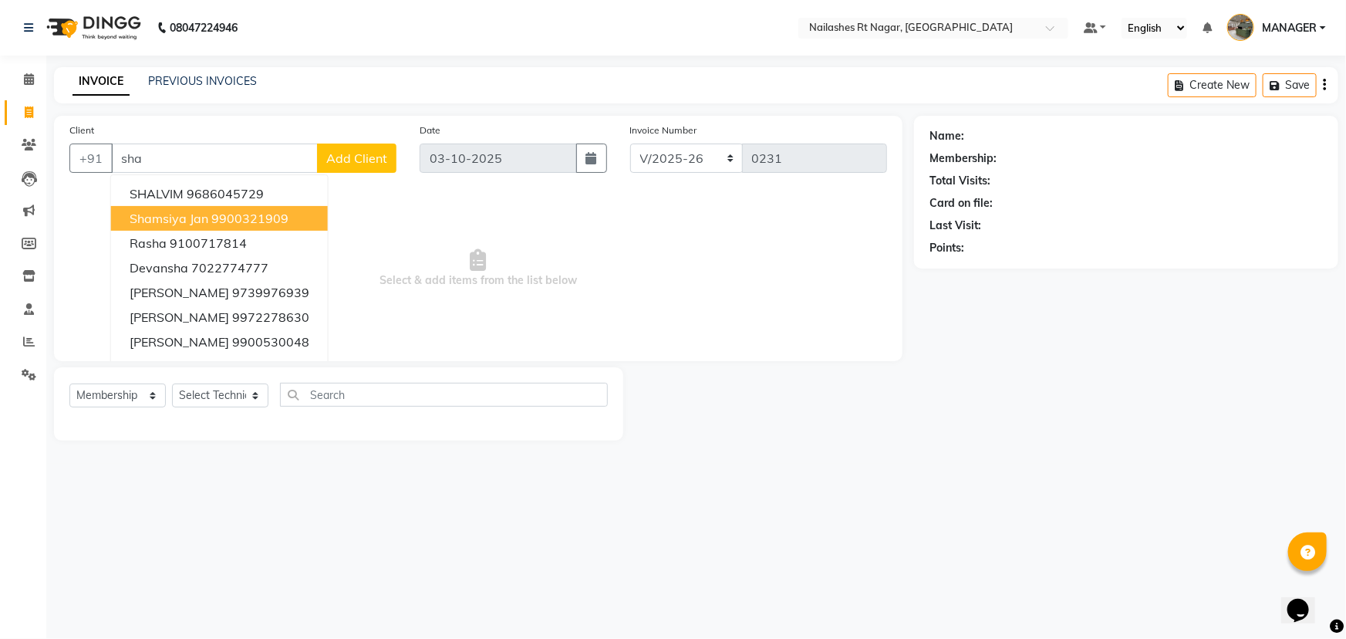
click at [291, 220] on button "Shamsiya Jan 9900321909" at bounding box center [219, 218] width 217 height 25
type input "9900321909"
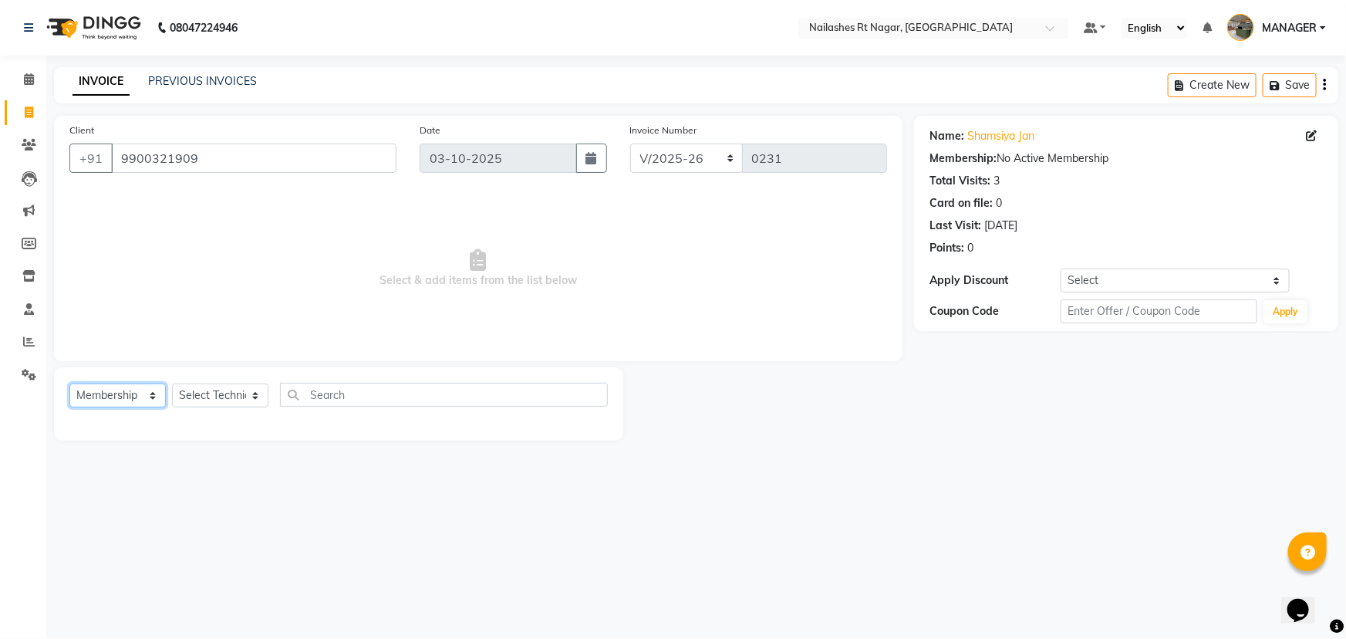
click at [106, 390] on select "Select Service Product Membership Package Voucher Prepaid Gift Card" at bounding box center [117, 395] width 96 height 24
select select "service"
click at [69, 383] on select "Select Service Product Membership Package Voucher Prepaid Gift Card" at bounding box center [117, 395] width 96 height 24
click at [217, 383] on div "Select Service Product Membership Package Voucher Prepaid Gift Card Select Tech…" at bounding box center [338, 401] width 539 height 36
click at [218, 385] on select "Select Technician [PERSON_NAME] MANAGER RADHIKA [PERSON_NAME] [PERSON_NAME] [PE…" at bounding box center [220, 395] width 96 height 24
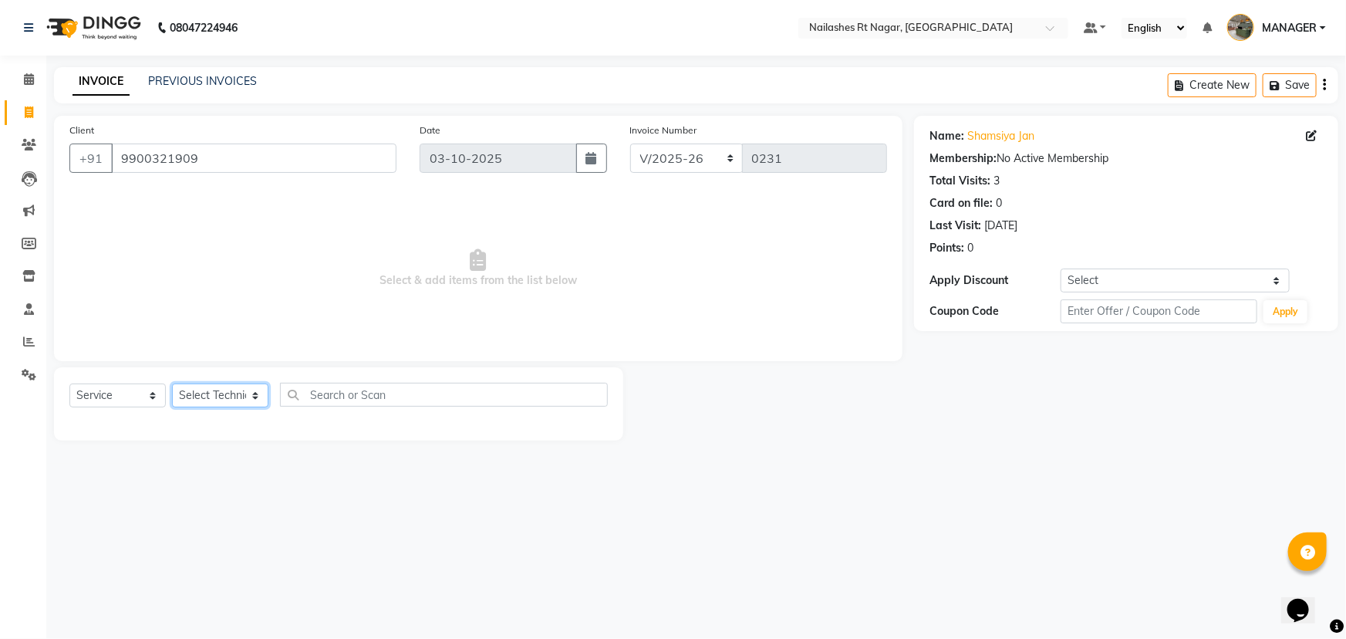
select select "86385"
click at [172, 383] on select "Select Technician [PERSON_NAME] MANAGER RADHIKA [PERSON_NAME] [PERSON_NAME] [PE…" at bounding box center [220, 395] width 96 height 24
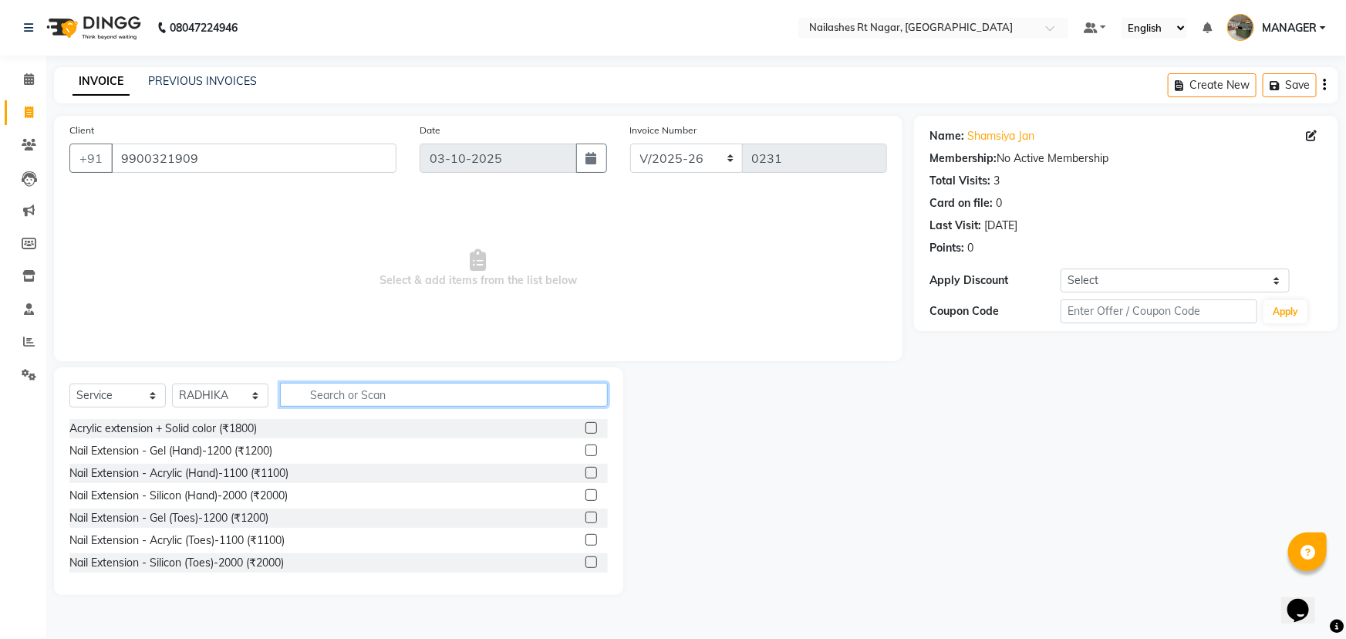
click at [376, 389] on input "text" at bounding box center [444, 395] width 328 height 24
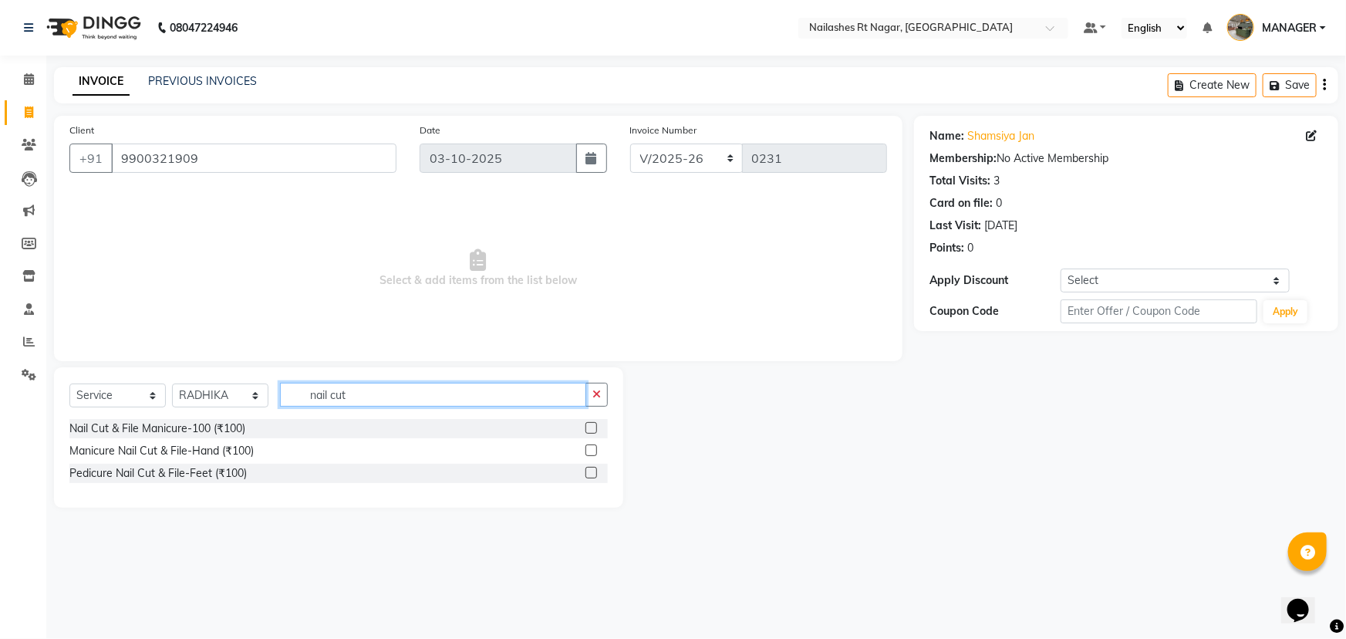
type input "nail cut"
click at [591, 474] on label at bounding box center [592, 473] width 12 height 12
click at [591, 474] on input "checkbox" at bounding box center [591, 473] width 10 height 10
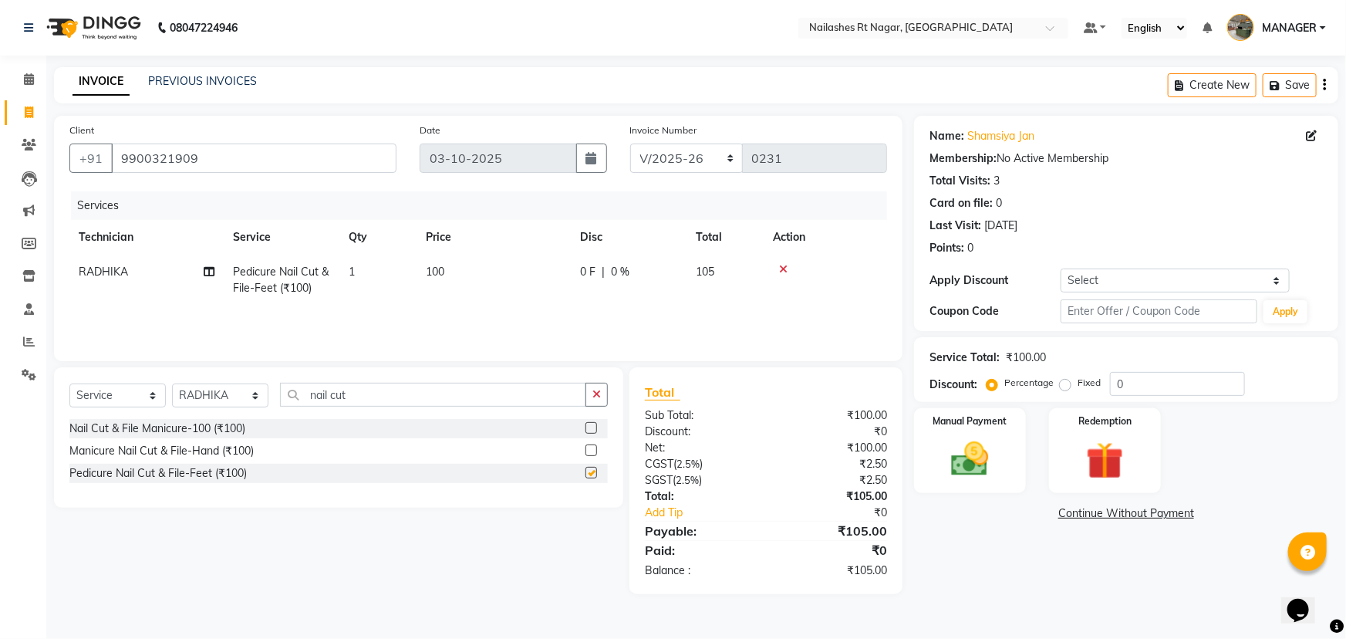
checkbox input "false"
click at [589, 454] on label at bounding box center [592, 450] width 12 height 12
click at [589, 454] on input "checkbox" at bounding box center [591, 451] width 10 height 10
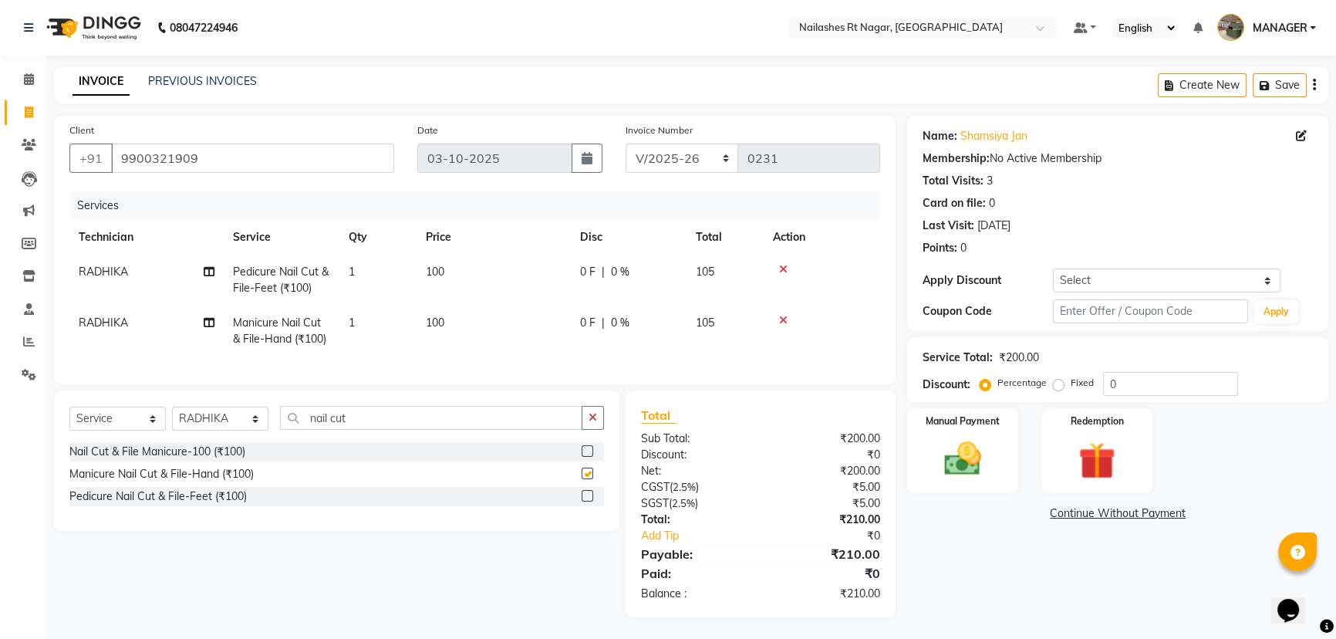
checkbox input "false"
click at [602, 429] on button "button" at bounding box center [593, 418] width 22 height 24
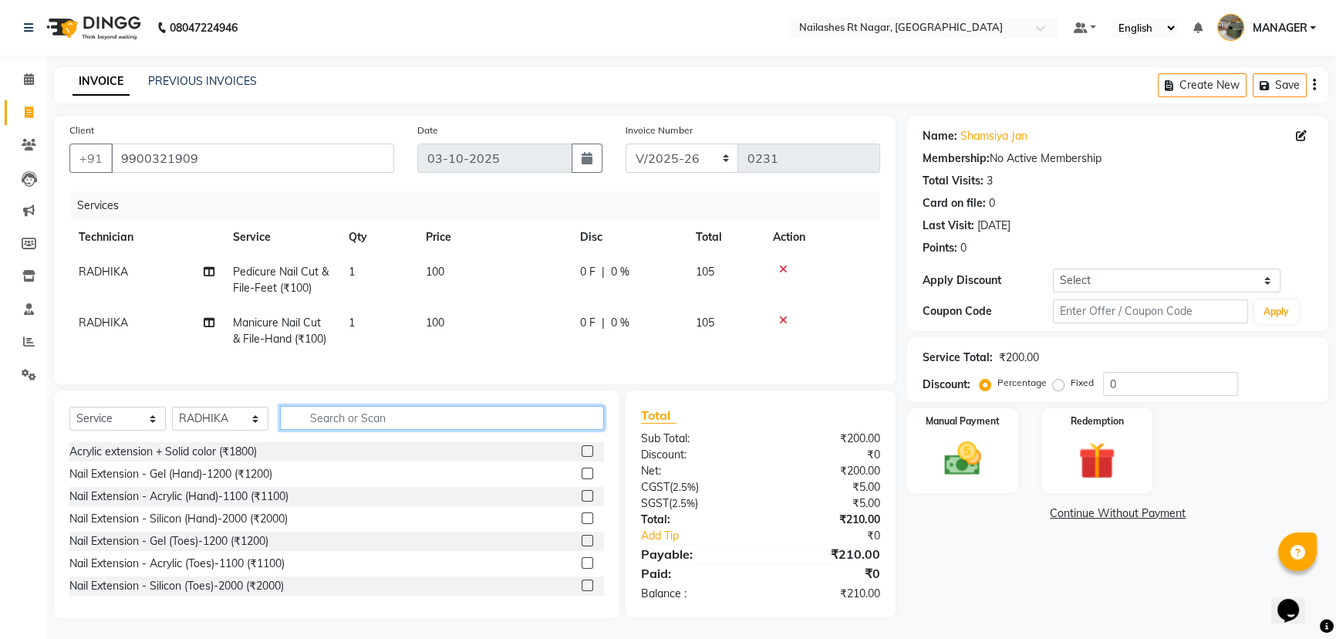
scroll to position [13, 0]
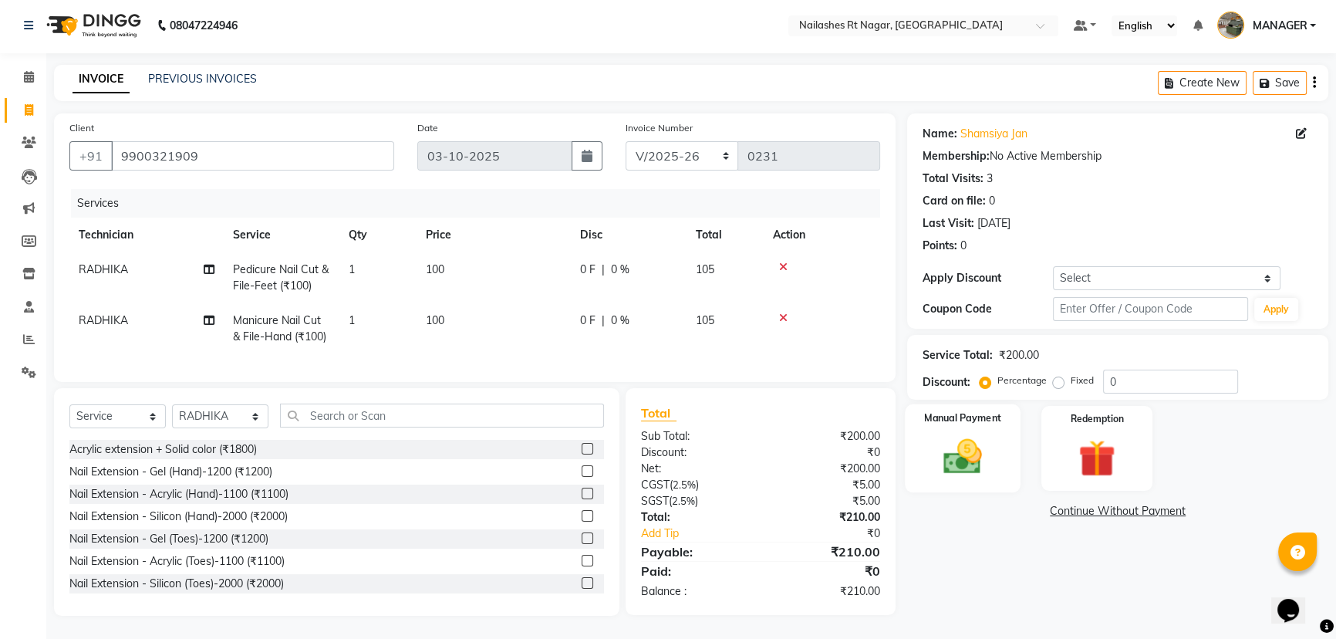
click at [956, 434] on img at bounding box center [963, 456] width 62 height 44
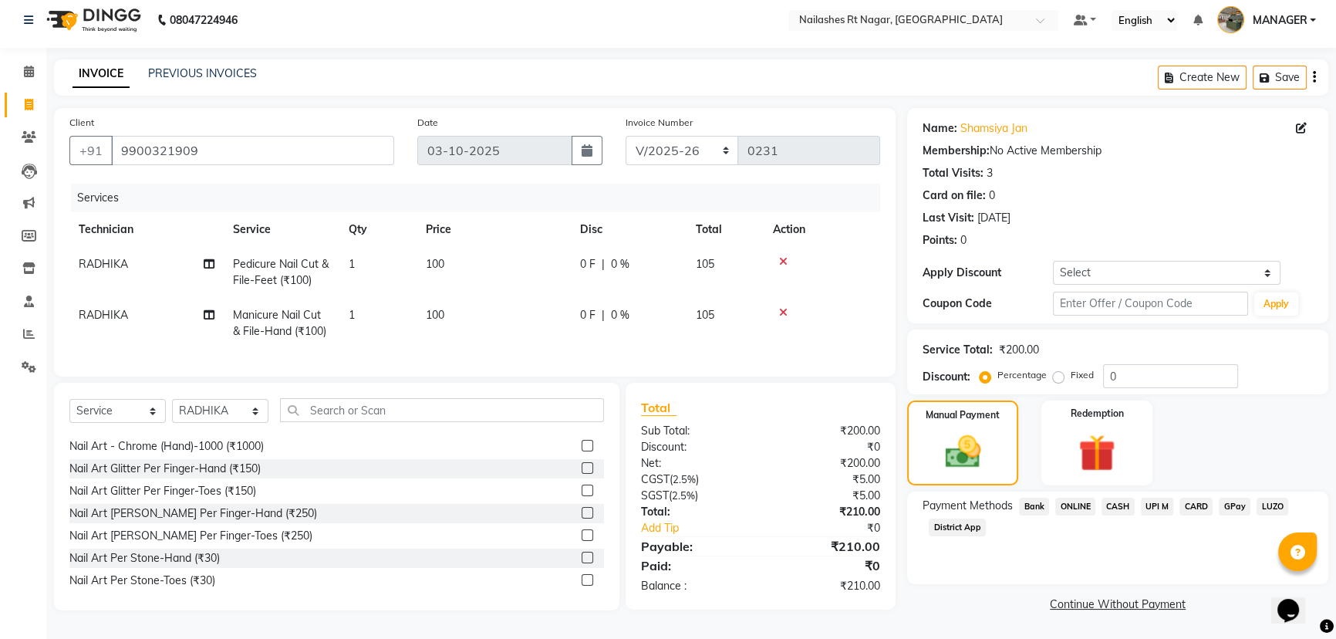
scroll to position [280, 0]
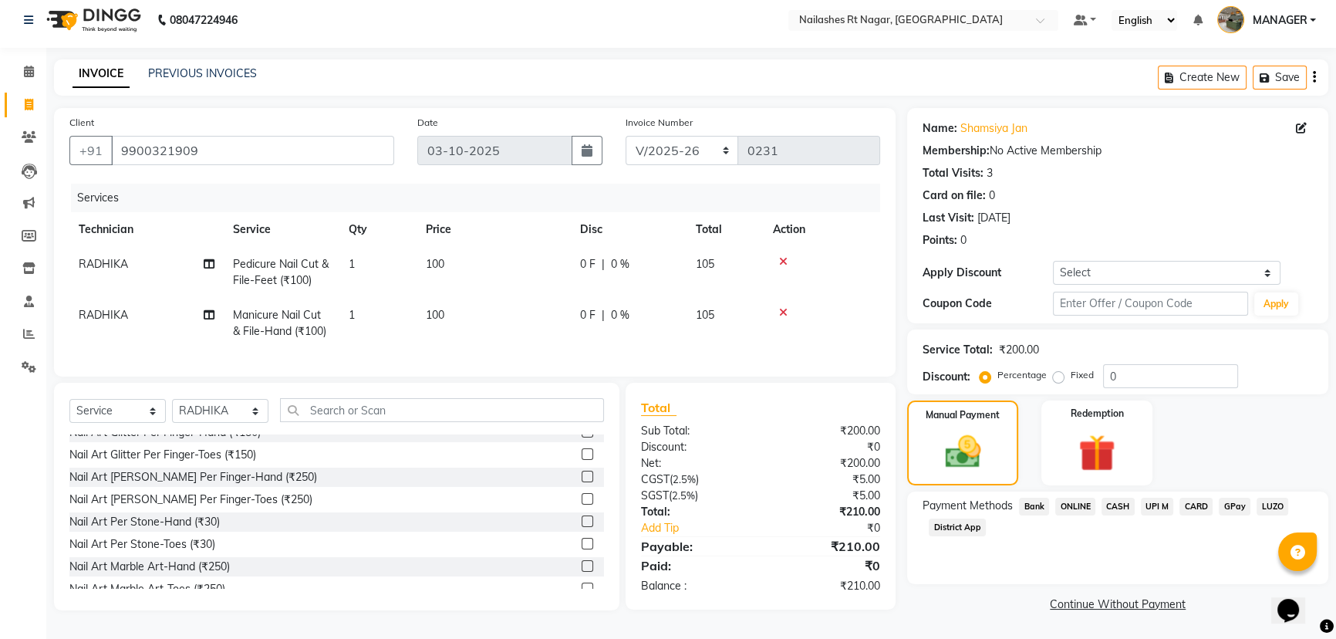
click at [1122, 500] on span "CASH" at bounding box center [1118, 507] width 33 height 18
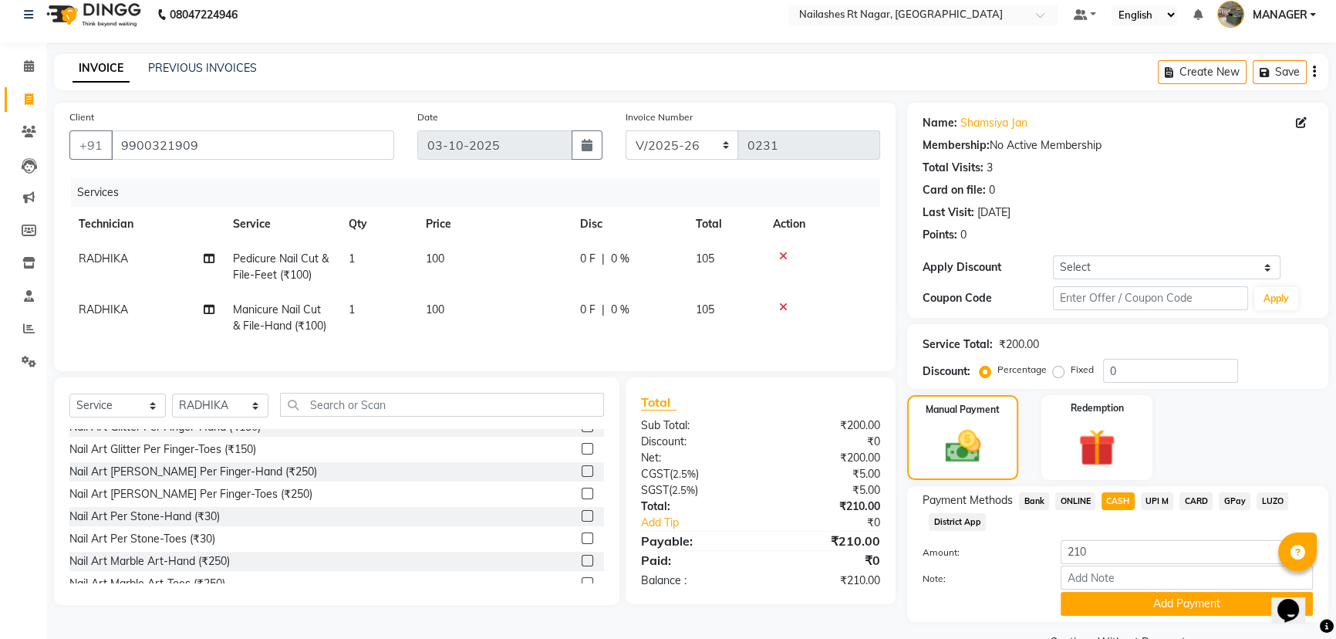
scroll to position [50, 0]
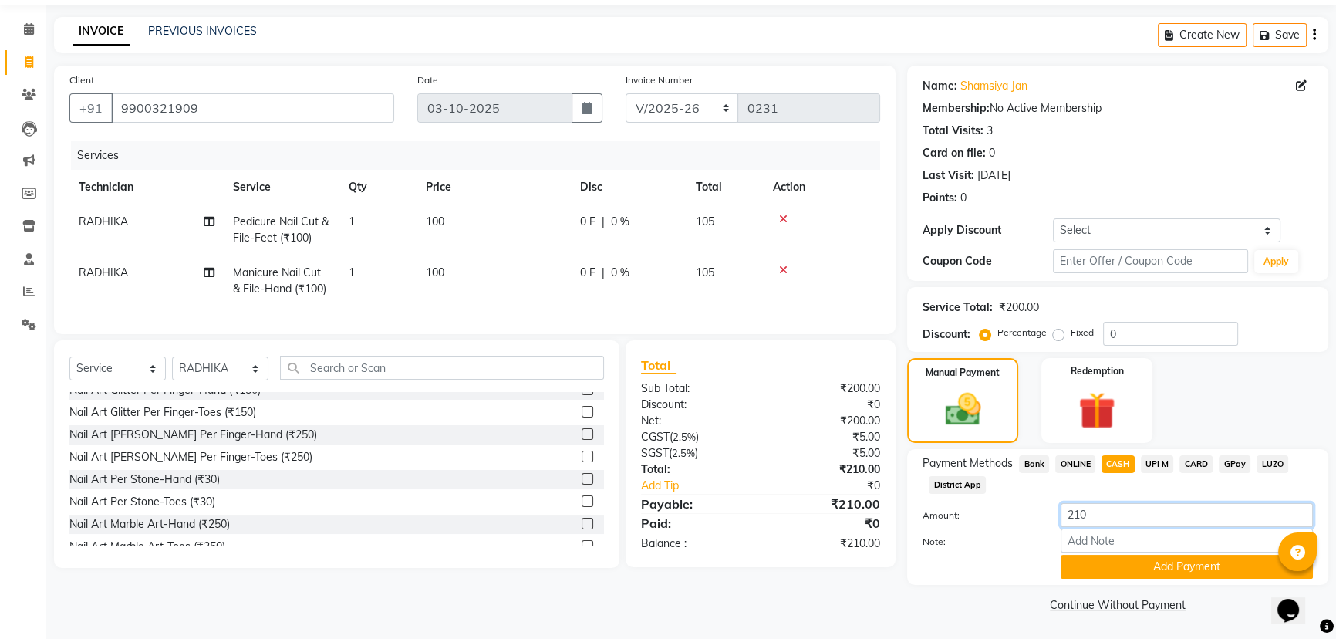
click at [1172, 504] on input "210" at bounding box center [1187, 515] width 252 height 24
click at [1189, 488] on div "Payment Methods Bank ONLINE CASH UPI M CARD GPay LUZO District App" at bounding box center [1118, 476] width 390 height 42
click at [1190, 566] on button "Add Payment" at bounding box center [1187, 567] width 252 height 24
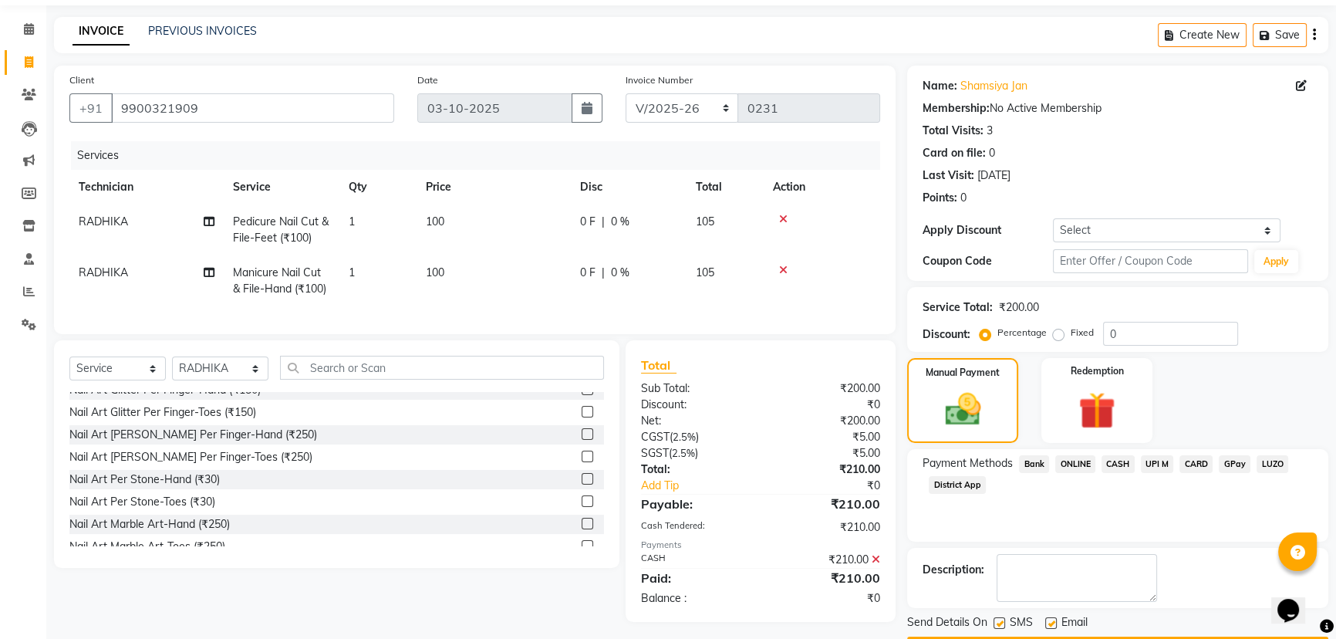
scroll to position [93, 0]
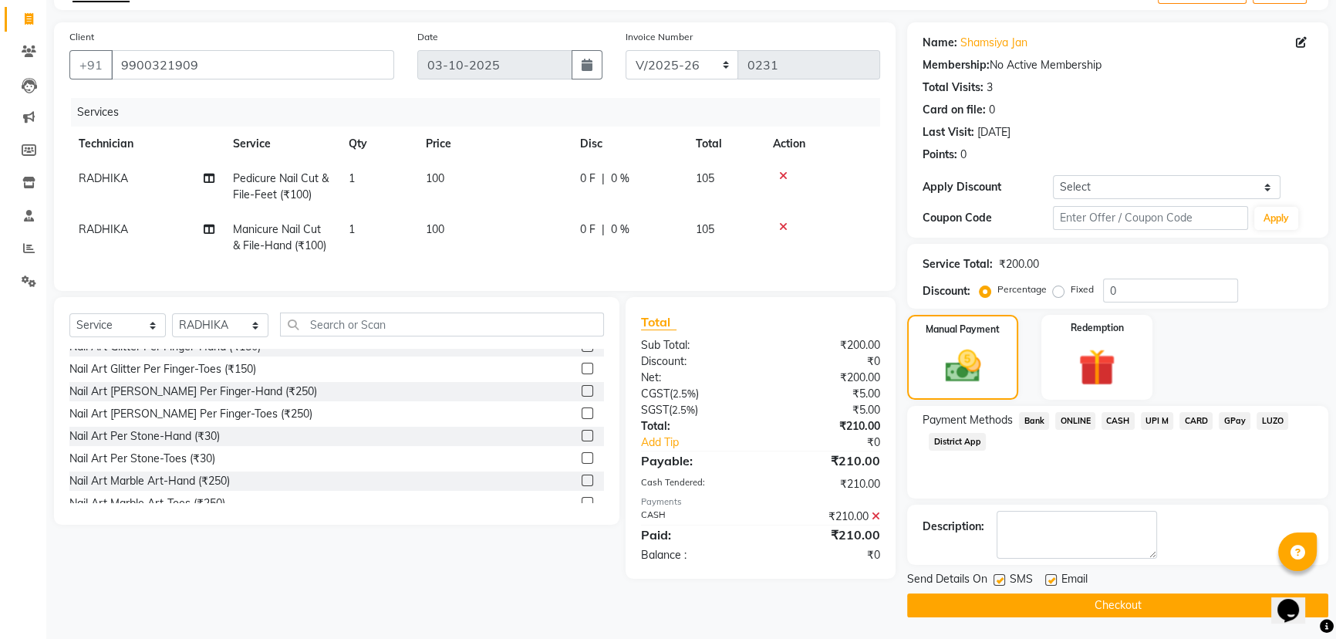
click at [1188, 602] on button "Checkout" at bounding box center [1117, 605] width 421 height 24
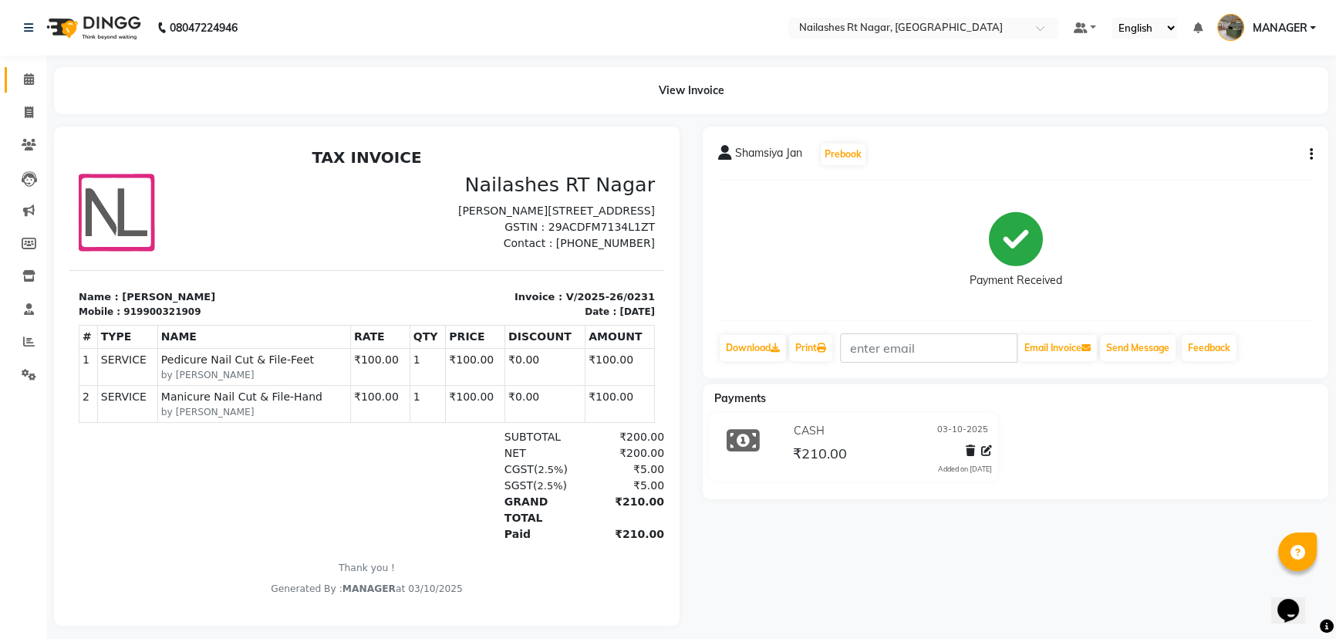
click at [24, 69] on li "Calendar" at bounding box center [23, 79] width 46 height 33
click at [28, 73] on span at bounding box center [28, 80] width 27 height 18
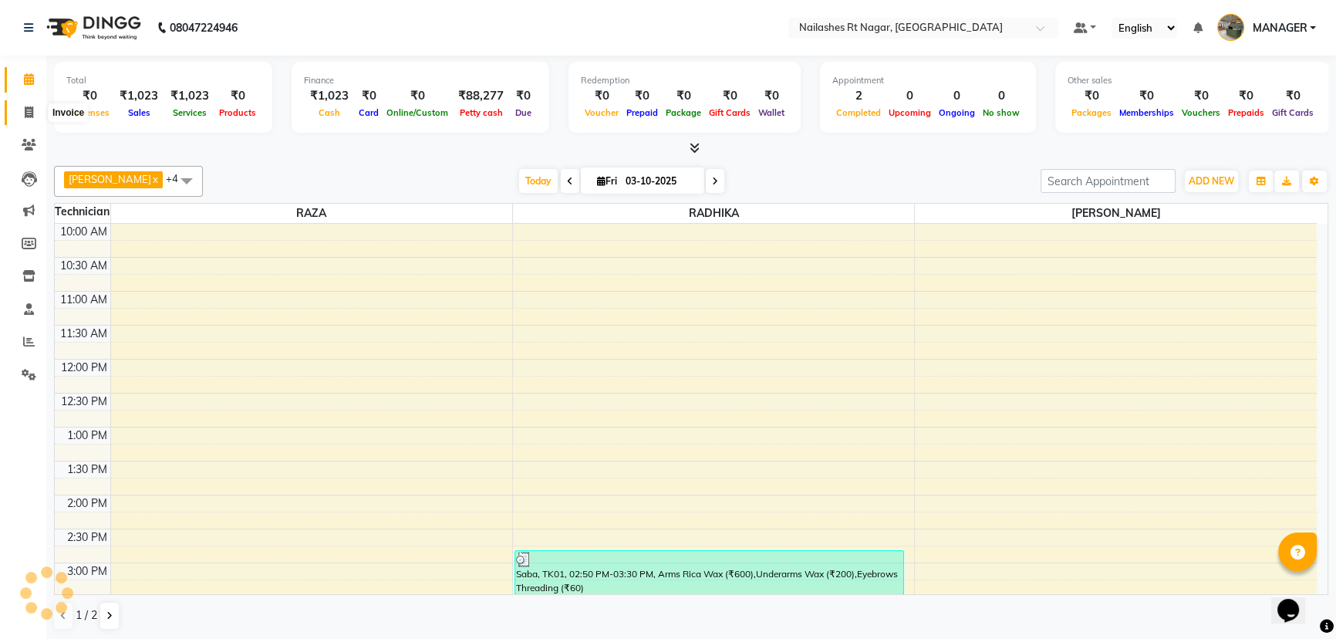
click at [32, 110] on icon at bounding box center [29, 112] width 8 height 12
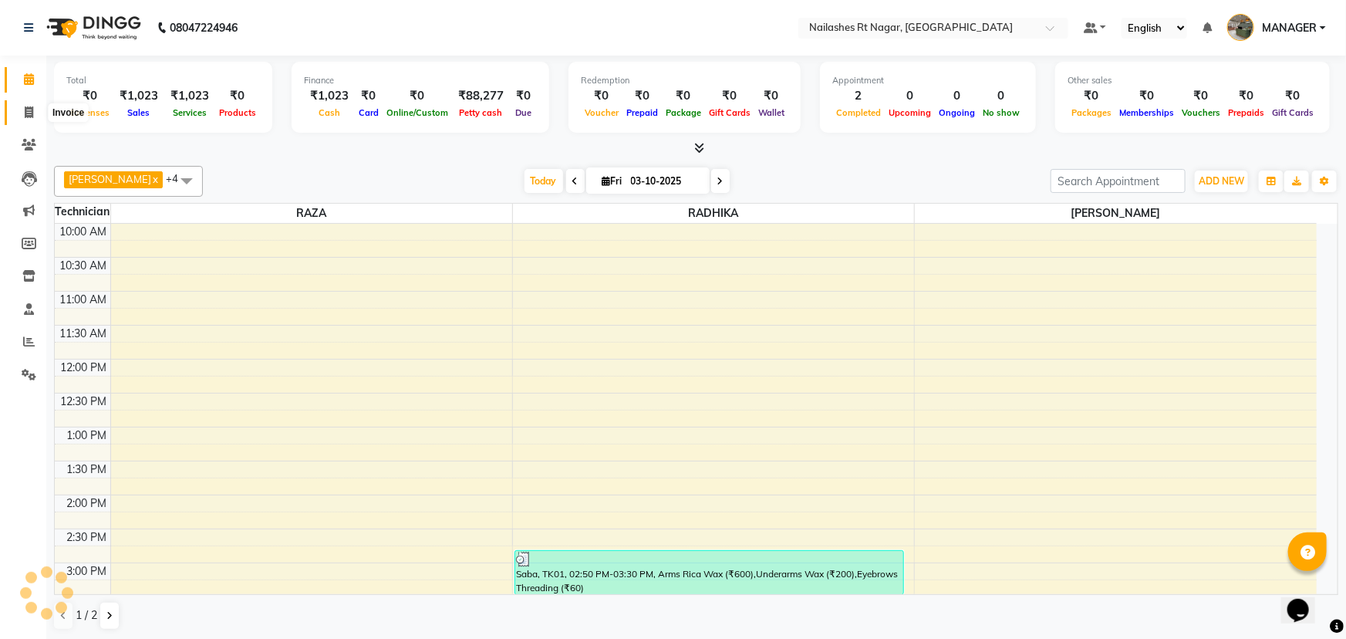
select select "service"
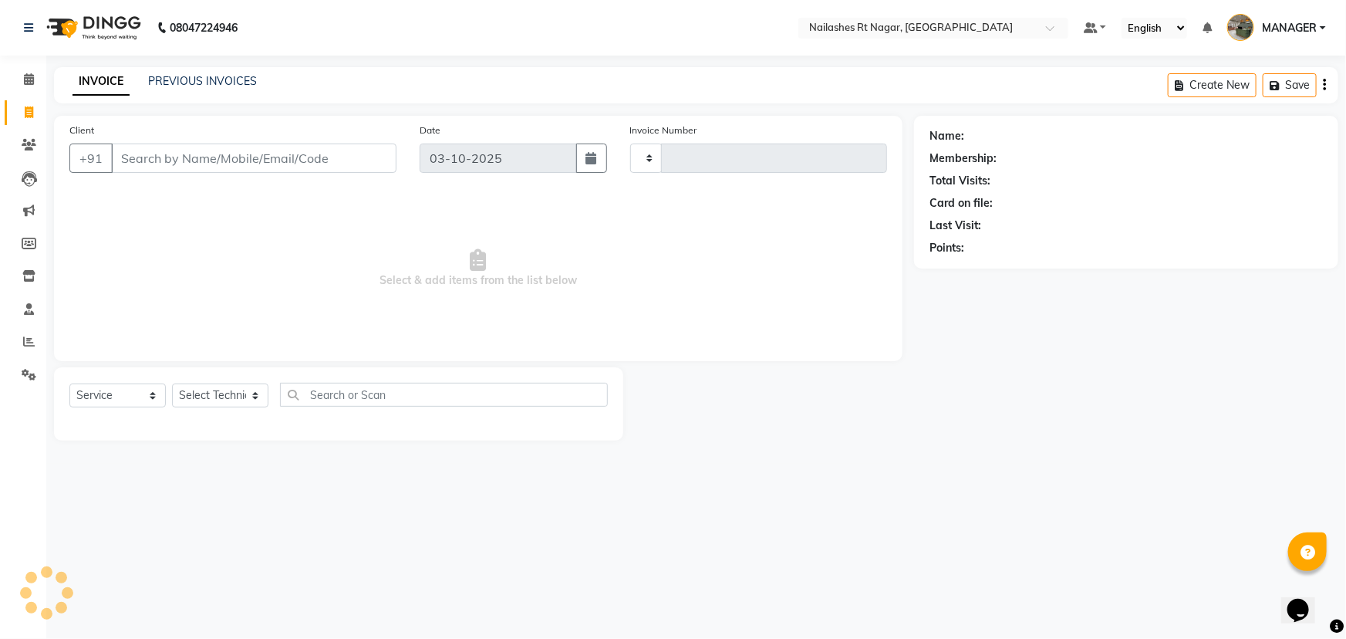
type input "0232"
select select "8624"
select select "membership"
click at [21, 73] on span at bounding box center [28, 80] width 27 height 18
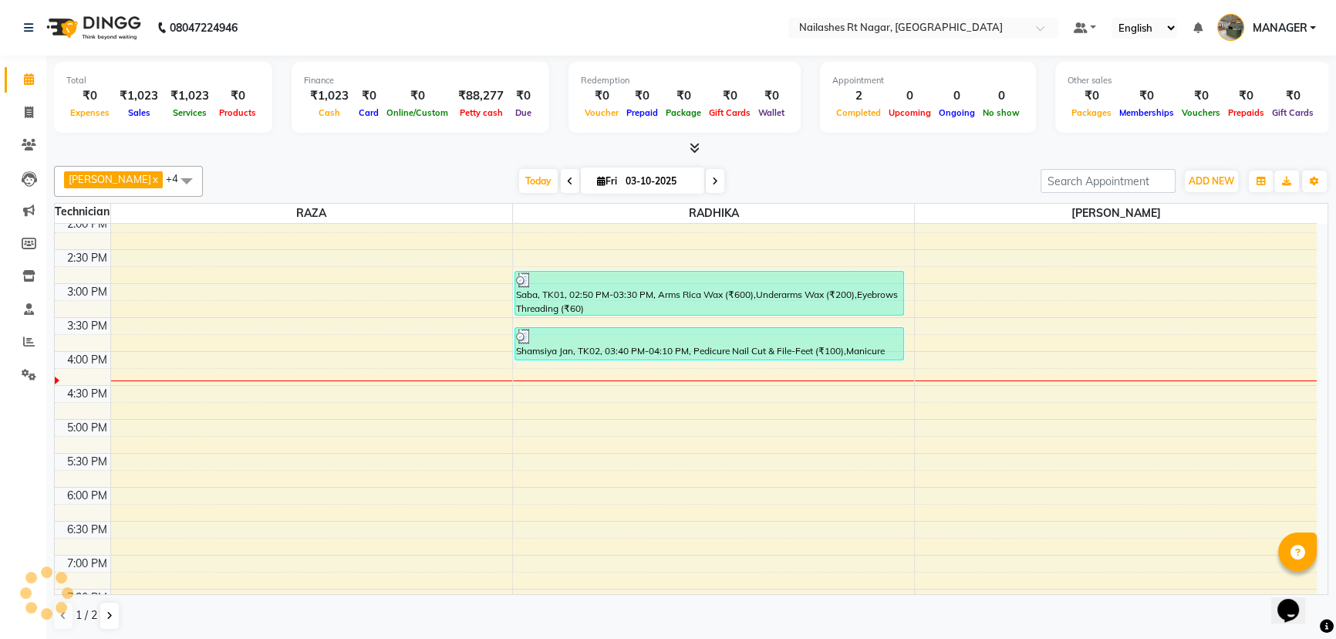
scroll to position [280, 0]
click at [26, 275] on icon at bounding box center [28, 276] width 13 height 12
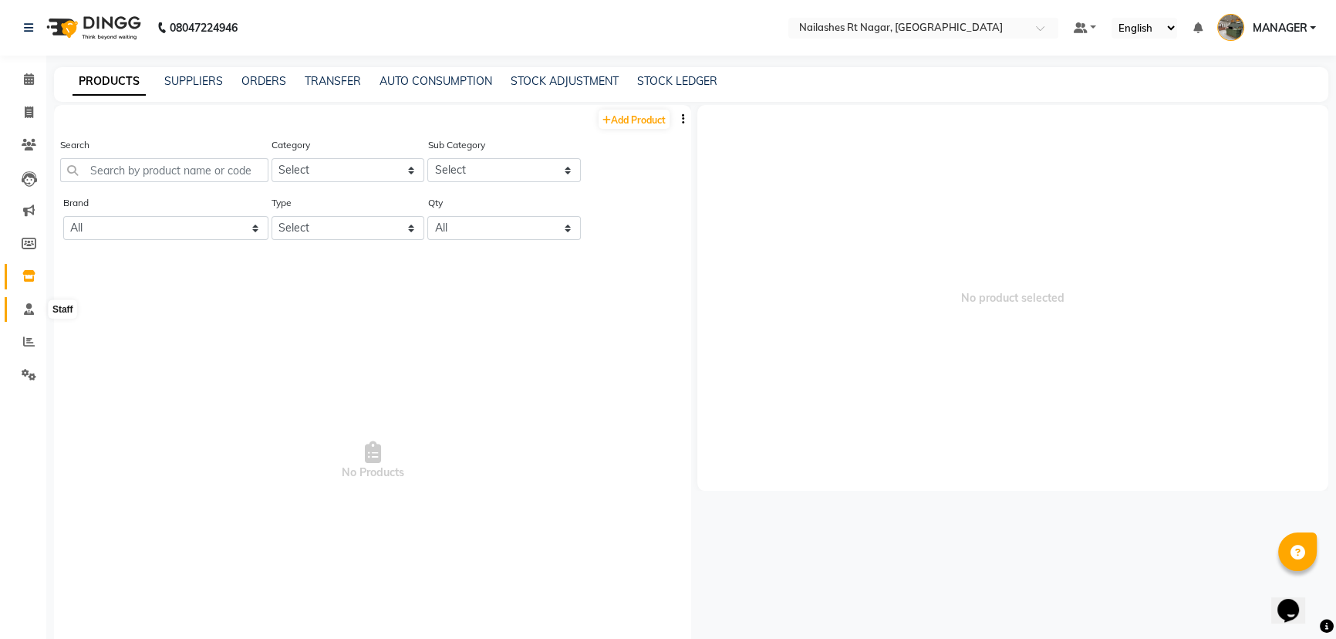
click at [24, 309] on icon at bounding box center [29, 309] width 10 height 12
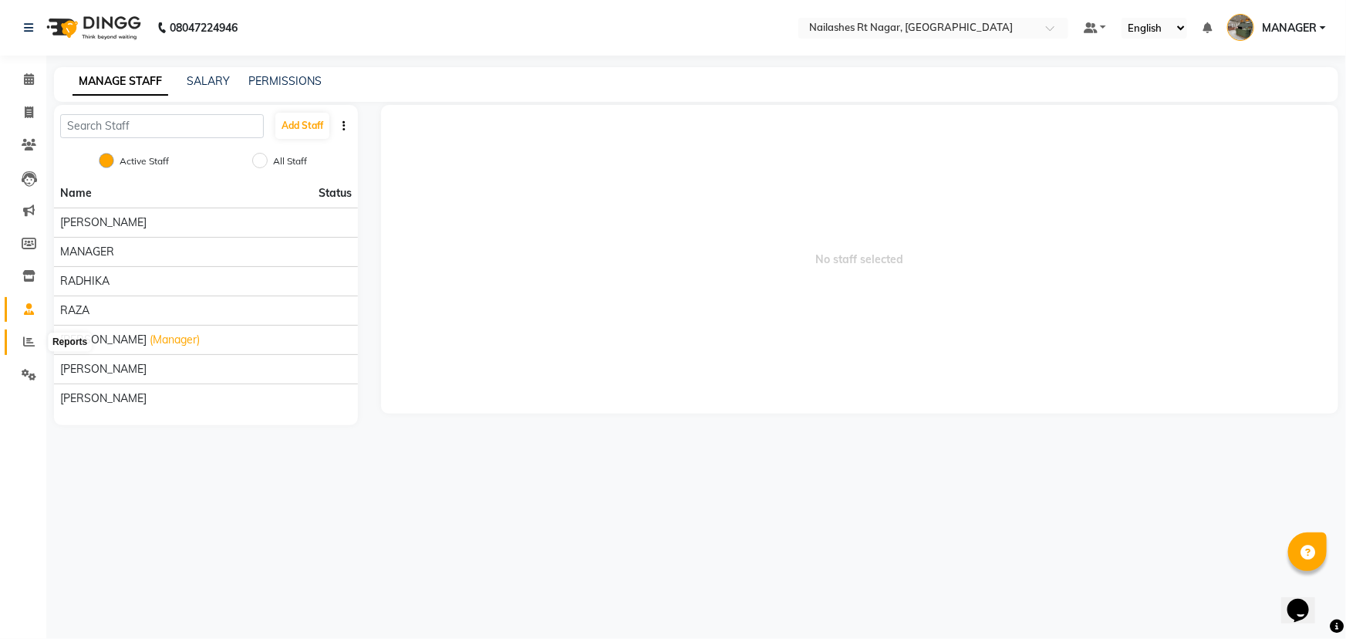
click at [21, 338] on span at bounding box center [28, 342] width 27 height 18
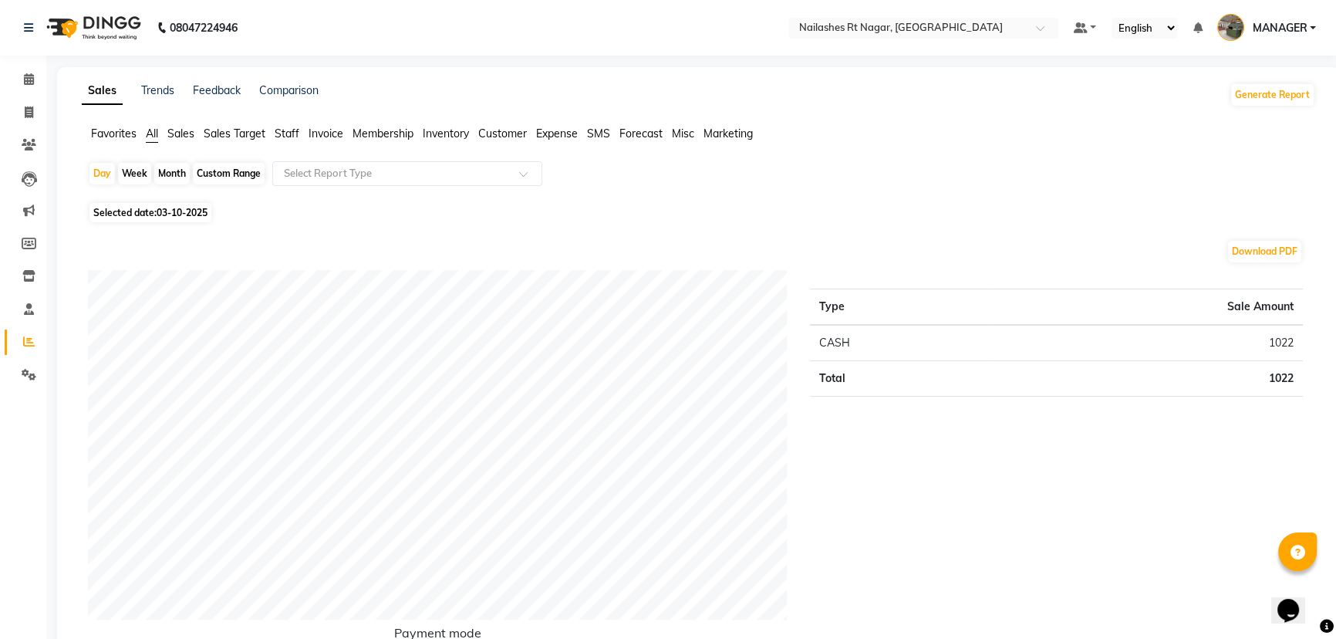
click at [186, 133] on span "Sales" at bounding box center [180, 134] width 27 height 14
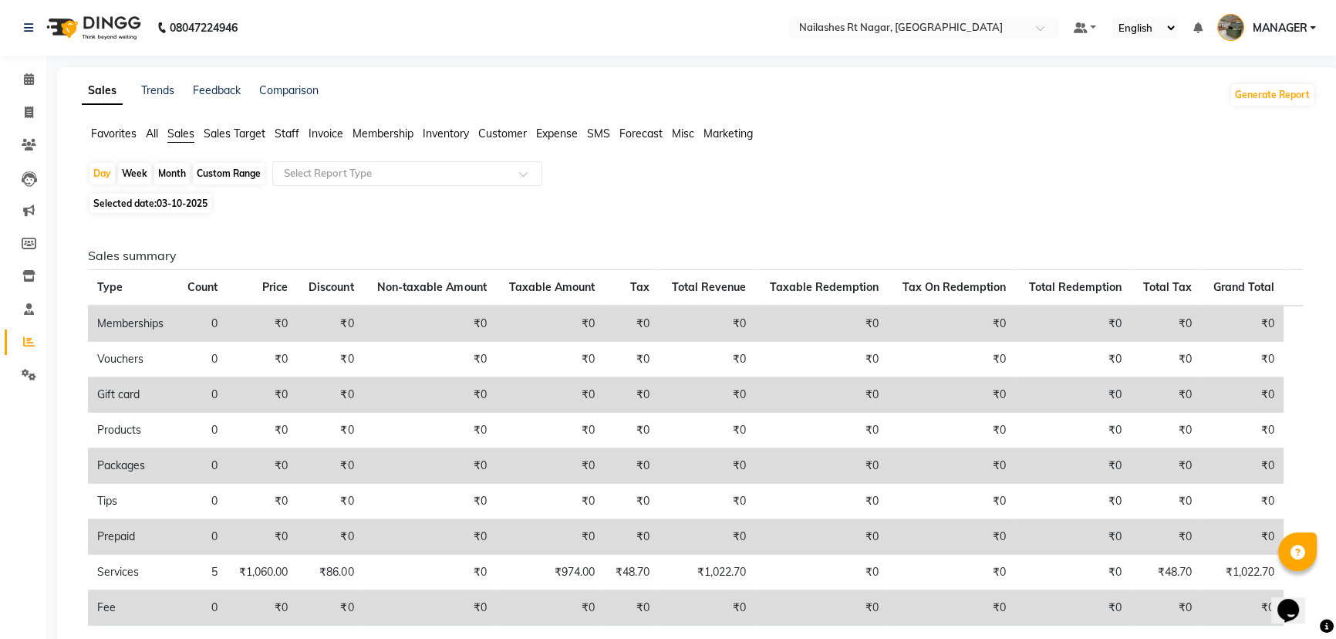
click at [230, 131] on span "Sales Target" at bounding box center [235, 134] width 62 height 14
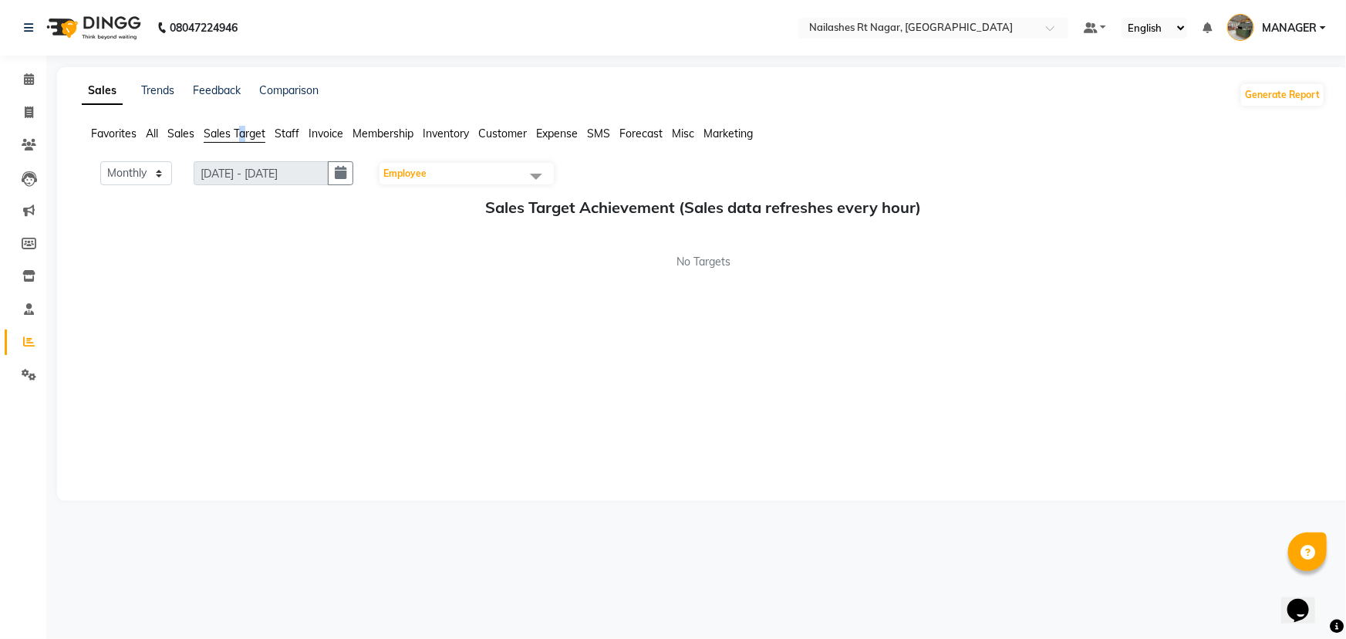
click at [245, 127] on span "Sales Target" at bounding box center [235, 134] width 62 height 14
click at [123, 137] on span "Favorites" at bounding box center [114, 134] width 46 height 14
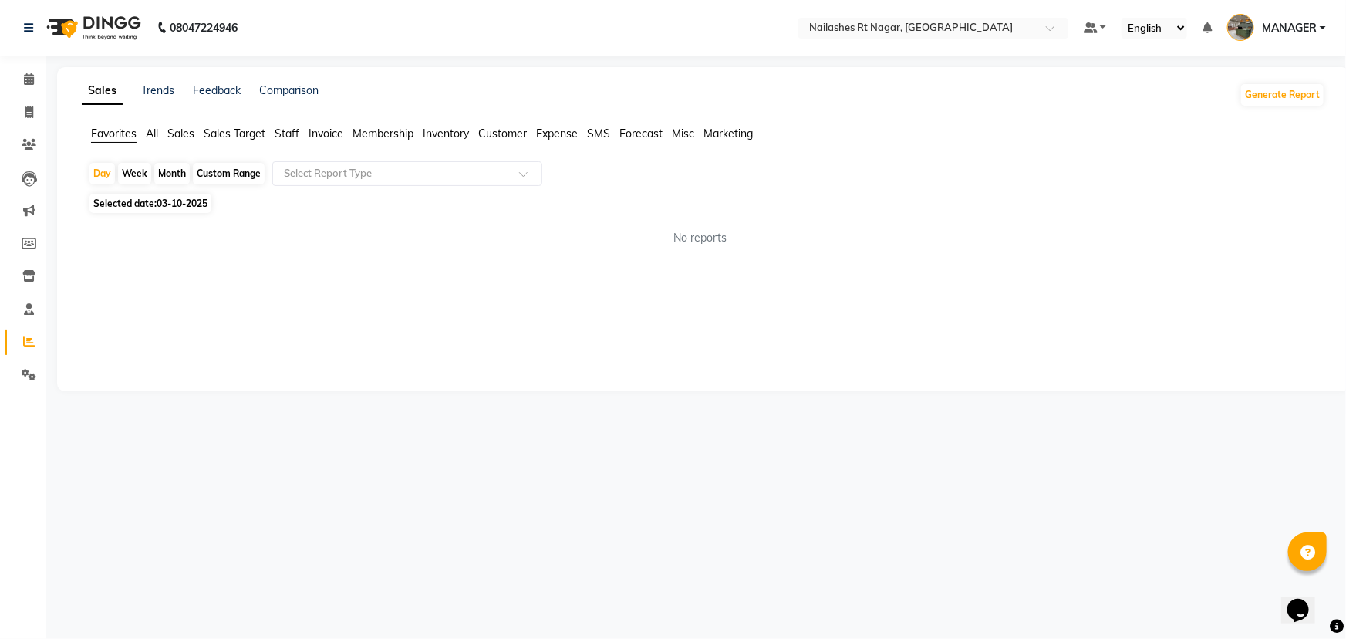
click at [184, 170] on div "Month" at bounding box center [171, 174] width 35 height 22
select select "10"
select select "2025"
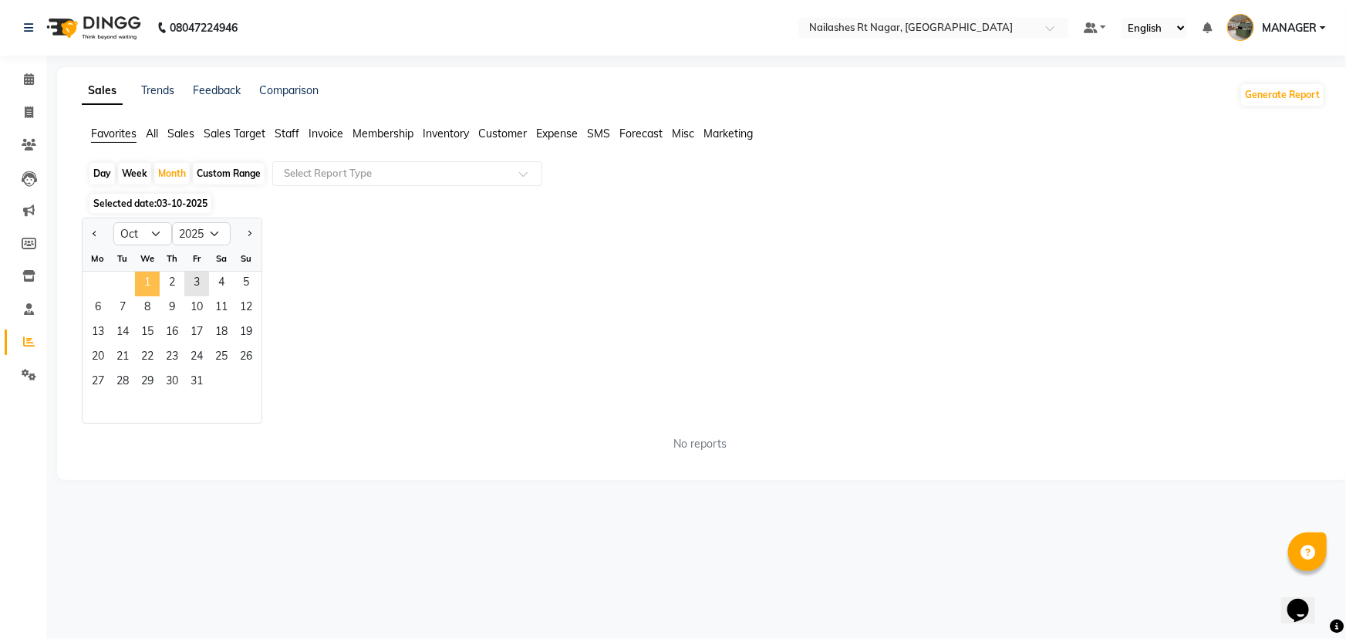
click at [145, 281] on span "1" at bounding box center [147, 284] width 25 height 25
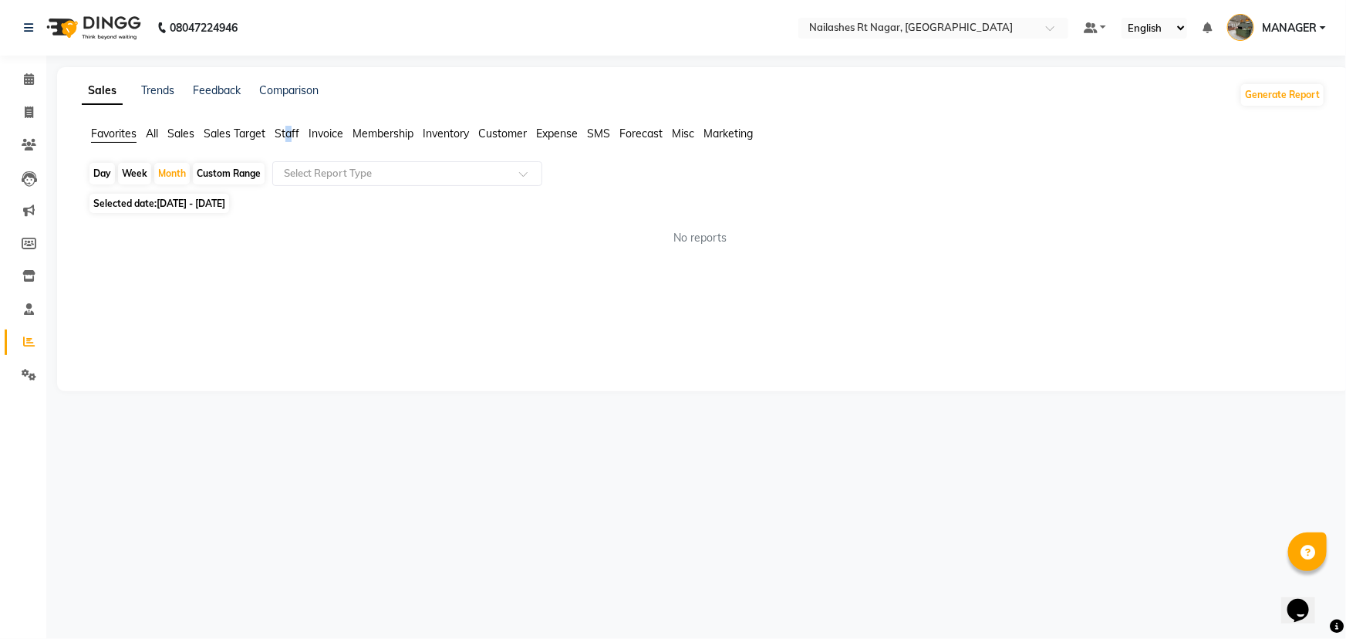
click at [290, 132] on span "Staff" at bounding box center [287, 134] width 25 height 14
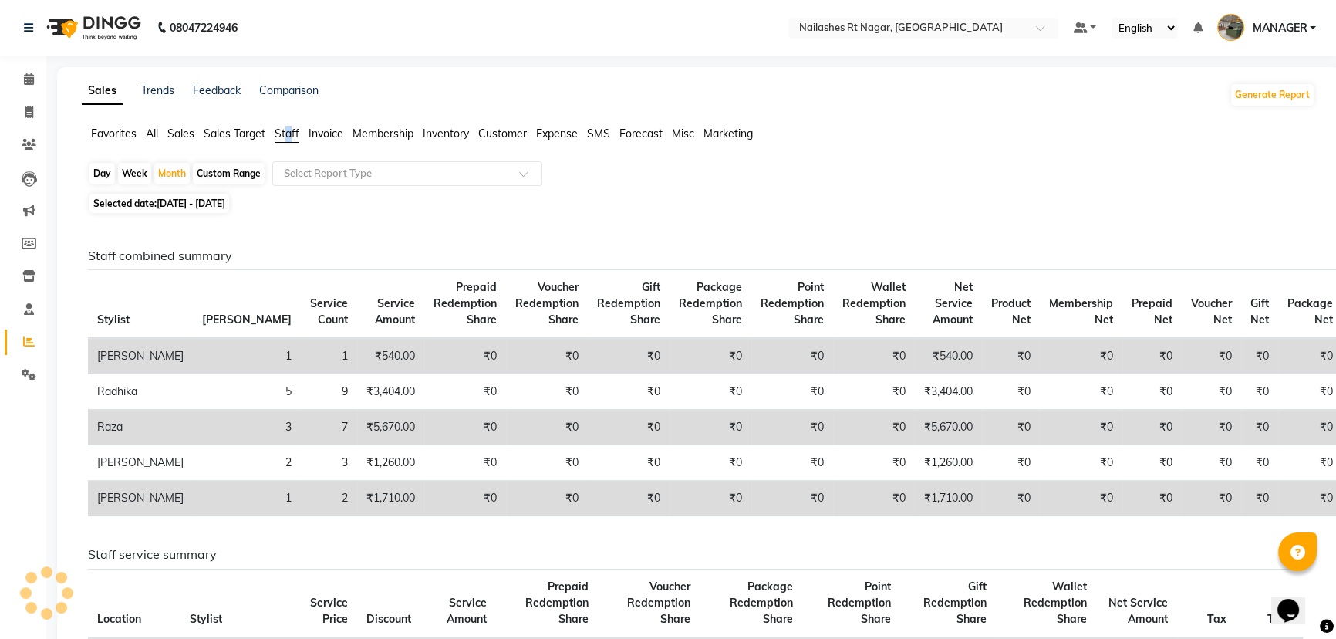
click at [290, 132] on span "Staff" at bounding box center [287, 134] width 25 height 14
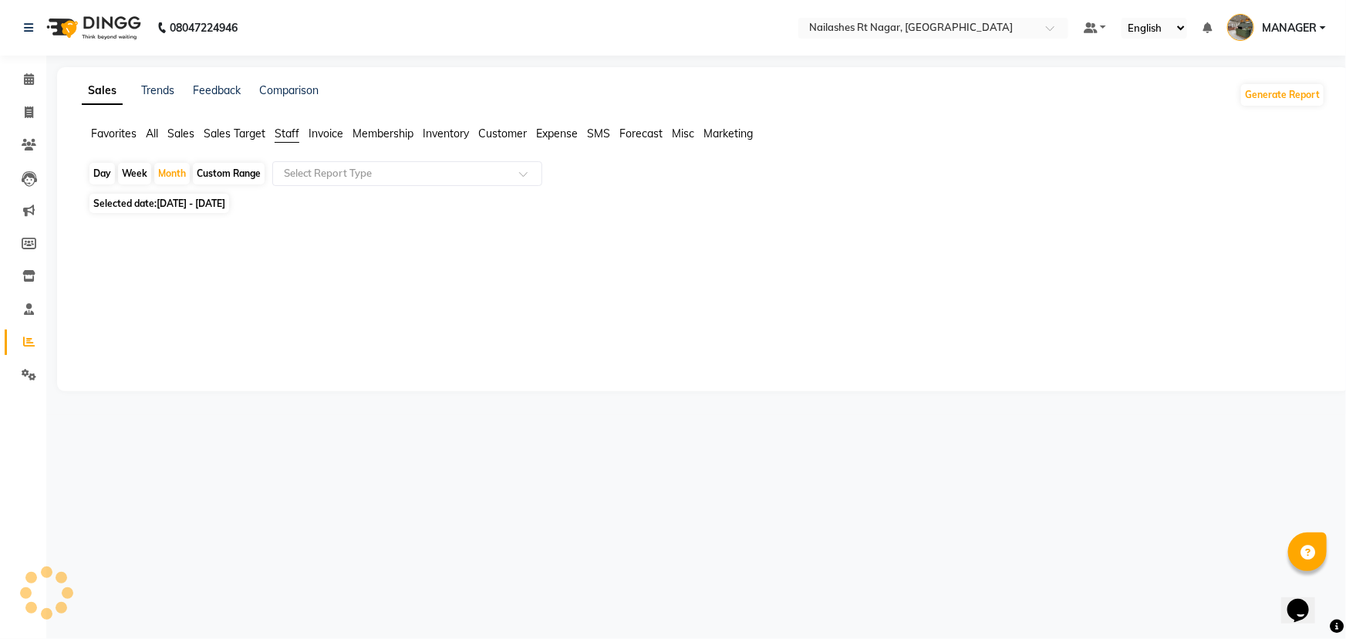
click at [290, 132] on span "Staff" at bounding box center [287, 134] width 25 height 14
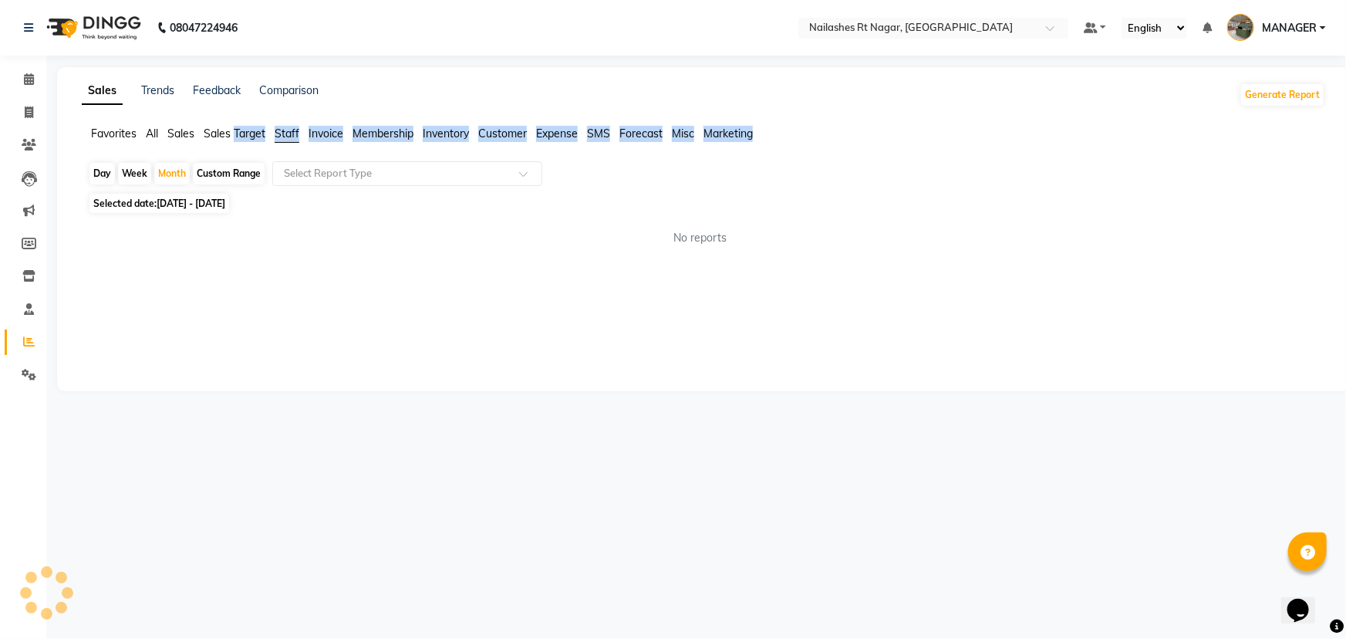
click at [290, 132] on span "Staff" at bounding box center [287, 134] width 25 height 14
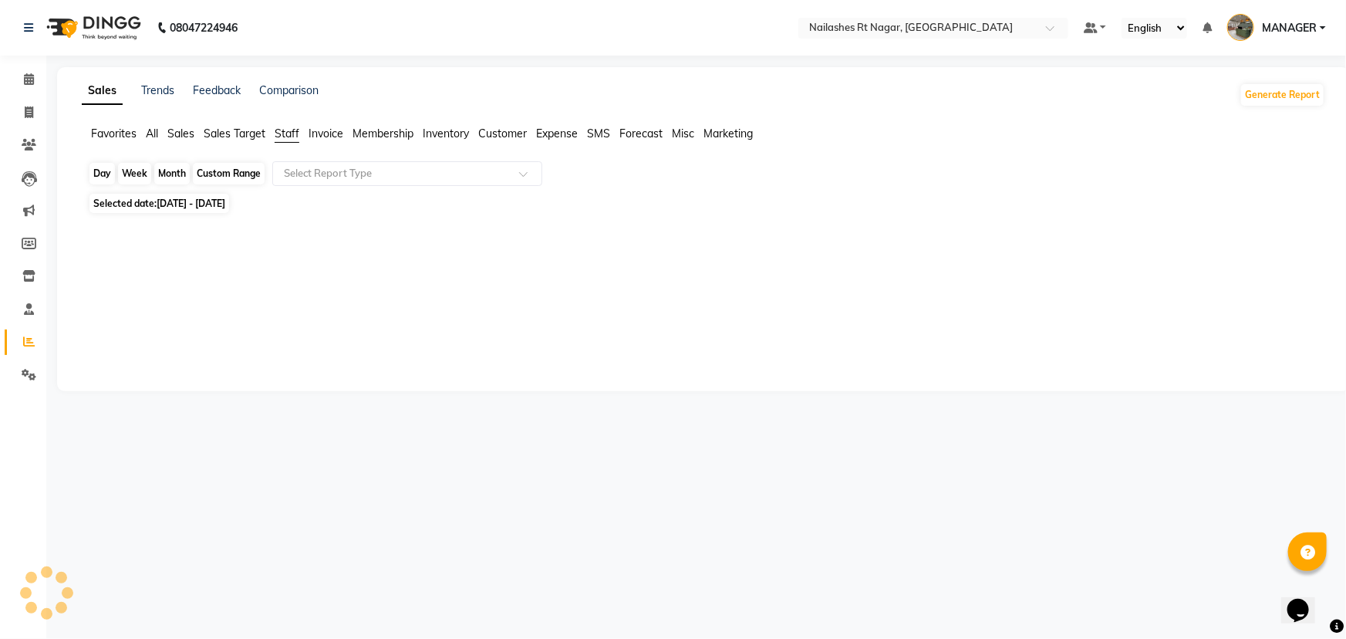
click at [171, 173] on div "Month" at bounding box center [171, 174] width 35 height 22
select select "10"
select select "2025"
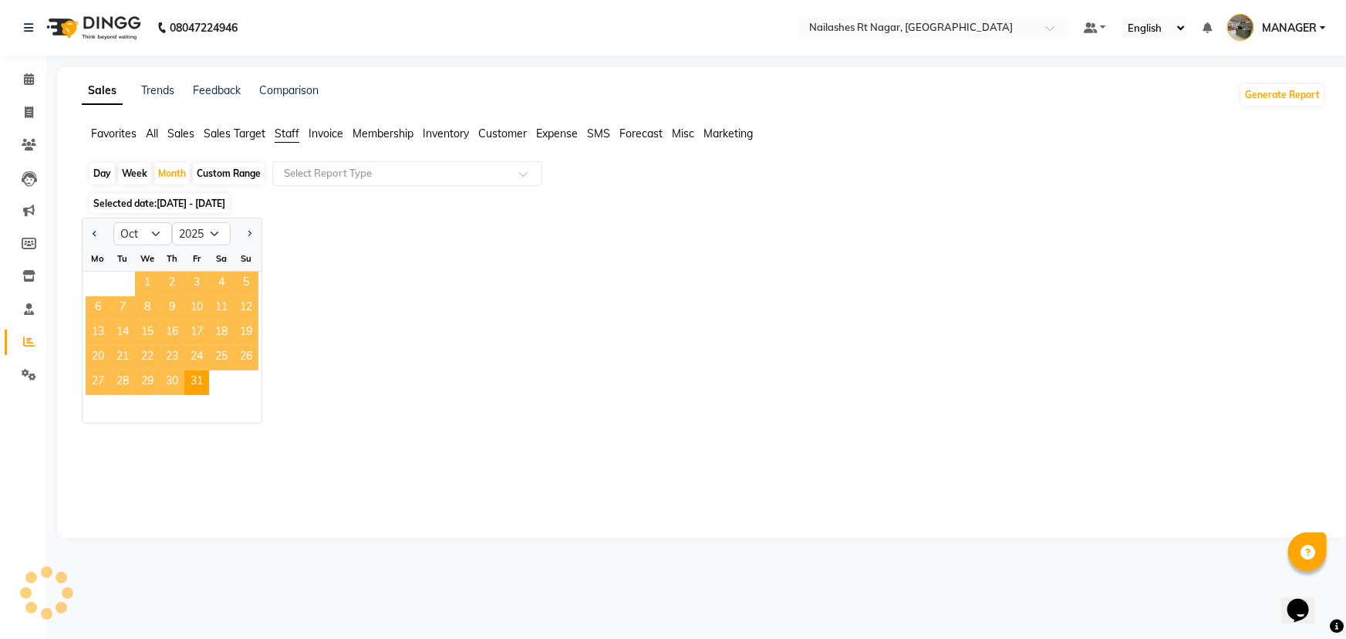
click at [157, 272] on span "1" at bounding box center [147, 284] width 25 height 25
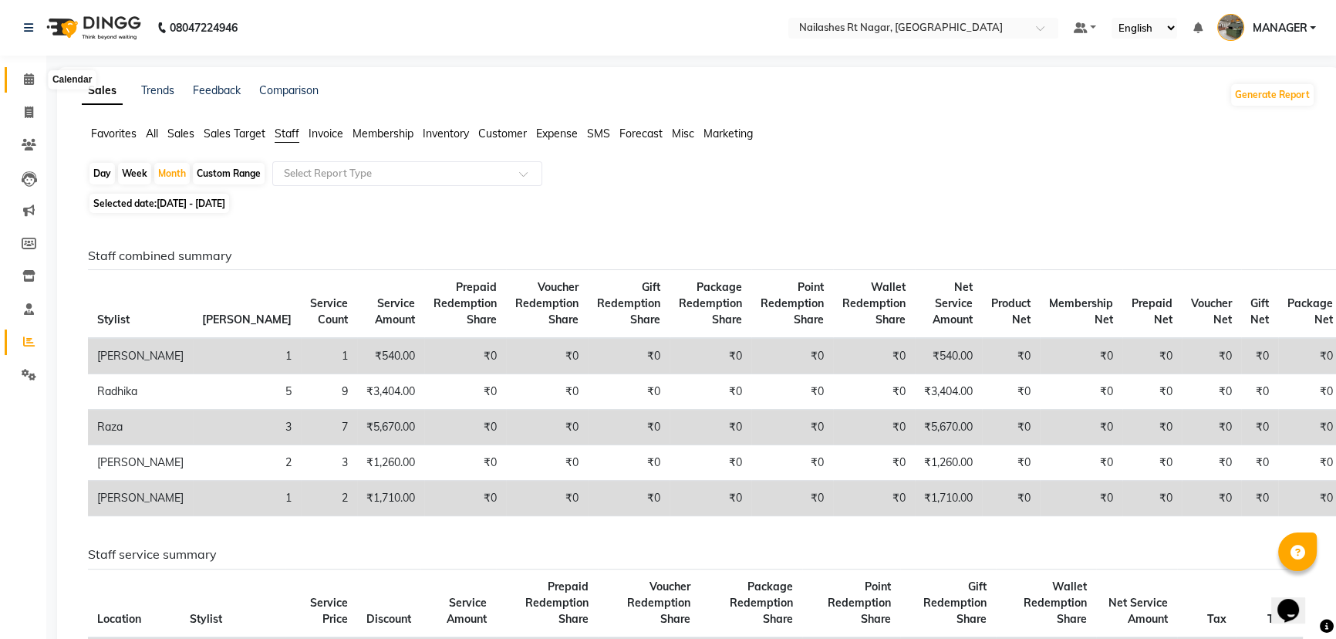
click at [37, 82] on span at bounding box center [28, 80] width 27 height 18
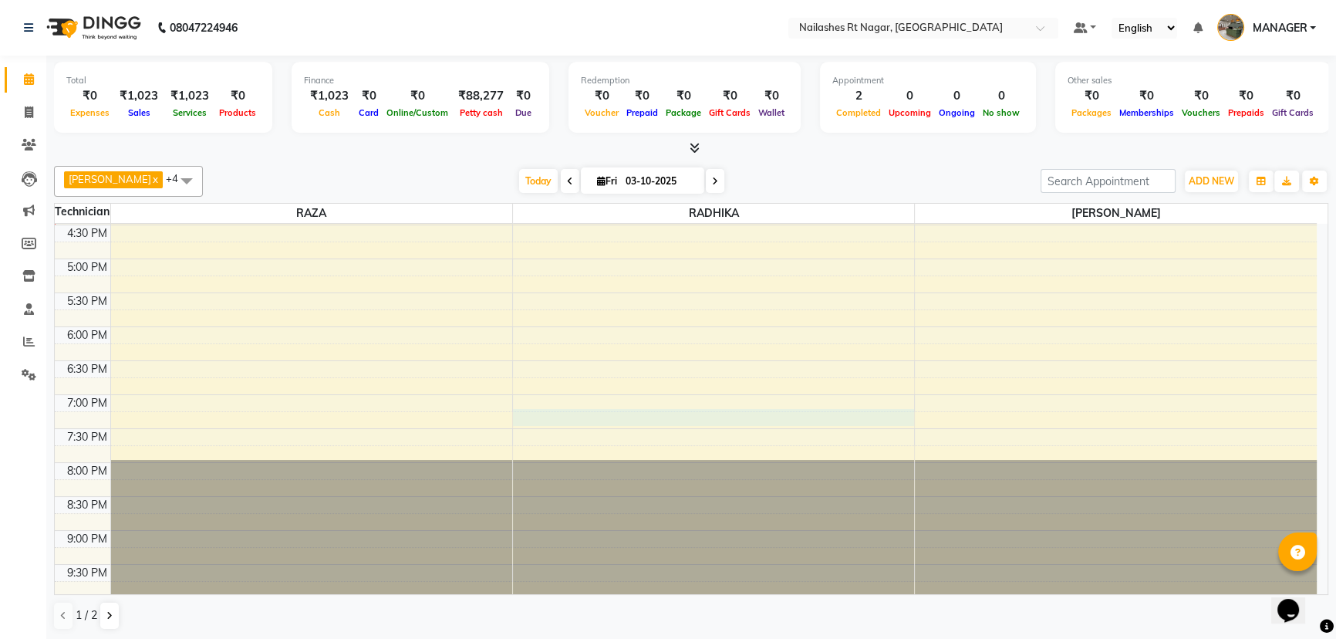
click at [710, 411] on div "10:00 AM 10:30 AM 11:00 AM 11:30 AM 12:00 PM 12:30 PM 1:00 PM 1:30 PM 2:00 PM 2…" at bounding box center [686, 191] width 1262 height 814
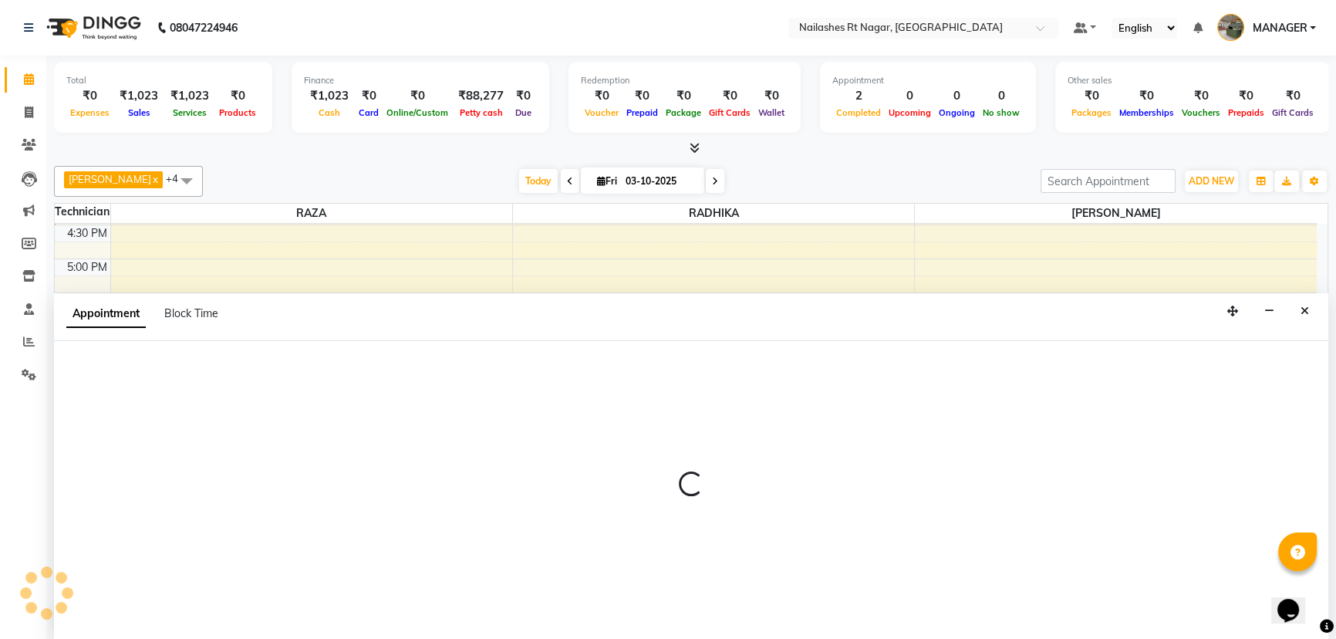
select select "86385"
select select "1155"
select select "tentative"
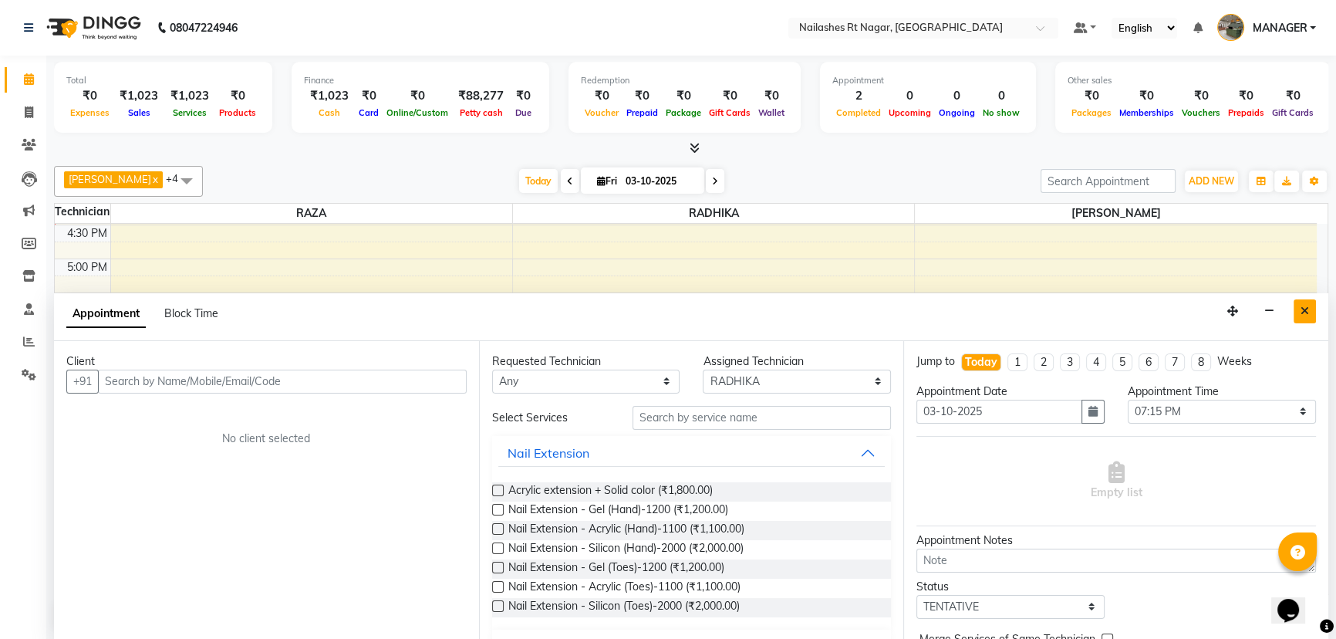
click at [1306, 312] on icon "Close" at bounding box center [1305, 311] width 8 height 11
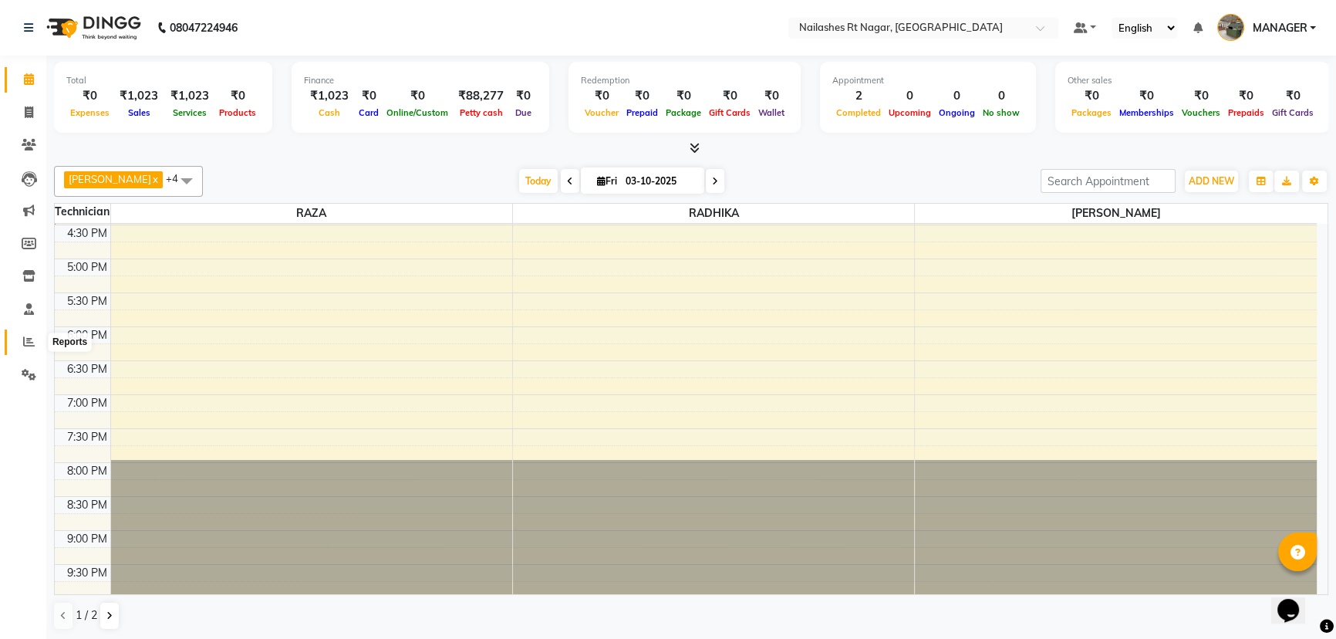
click at [16, 333] on span at bounding box center [28, 342] width 27 height 18
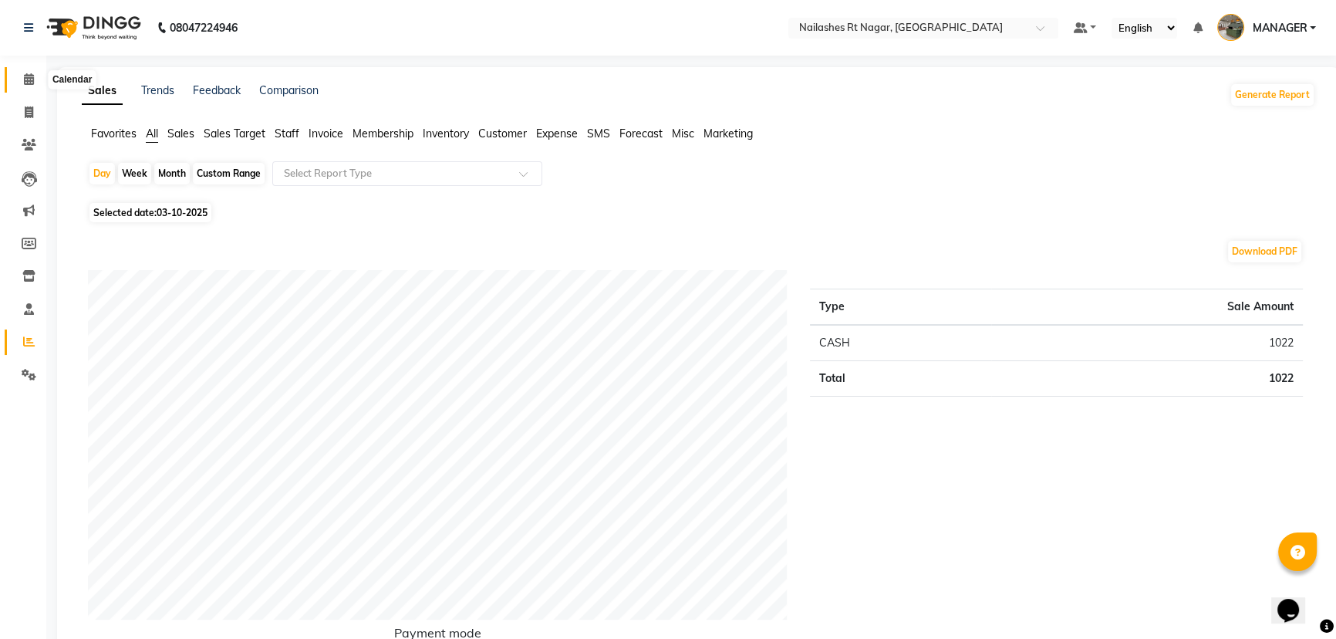
click at [27, 80] on icon at bounding box center [29, 79] width 10 height 12
